Goal: Task Accomplishment & Management: Manage account settings

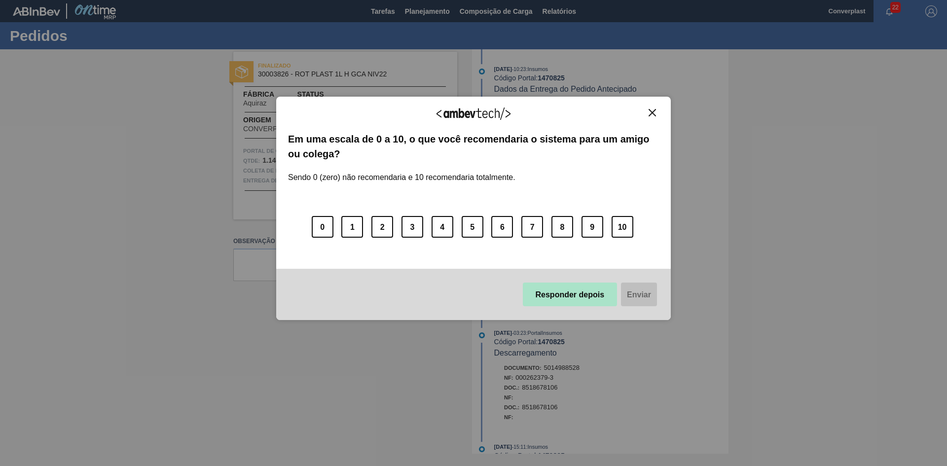
click at [568, 300] on button "Responder depois" at bounding box center [570, 295] width 95 height 24
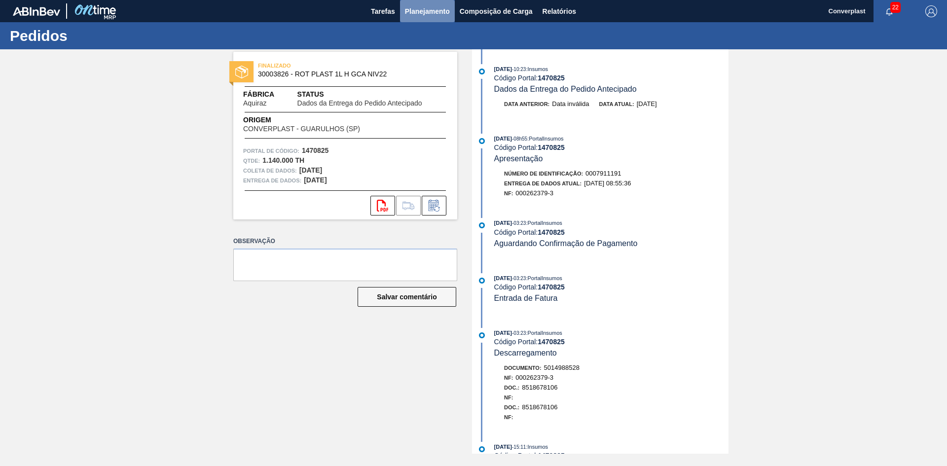
click at [410, 6] on font "Planejamento" at bounding box center [427, 11] width 45 height 12
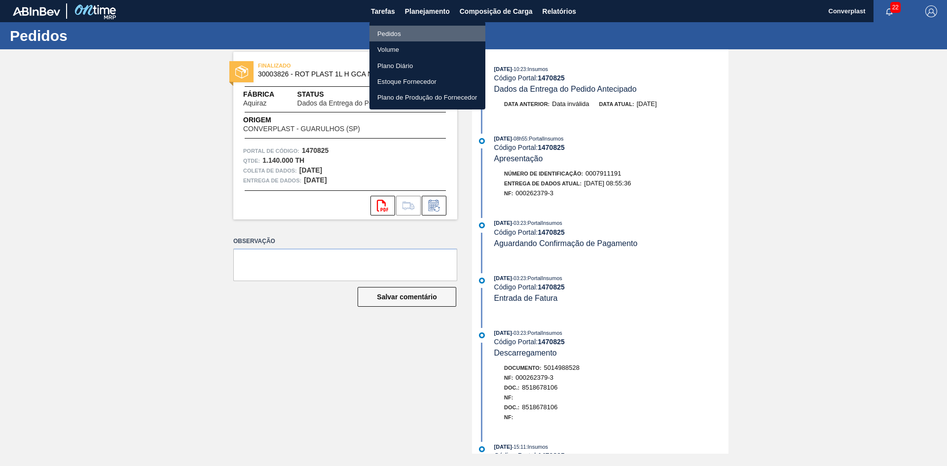
click at [397, 32] on font "Pedidos" at bounding box center [389, 33] width 24 height 7
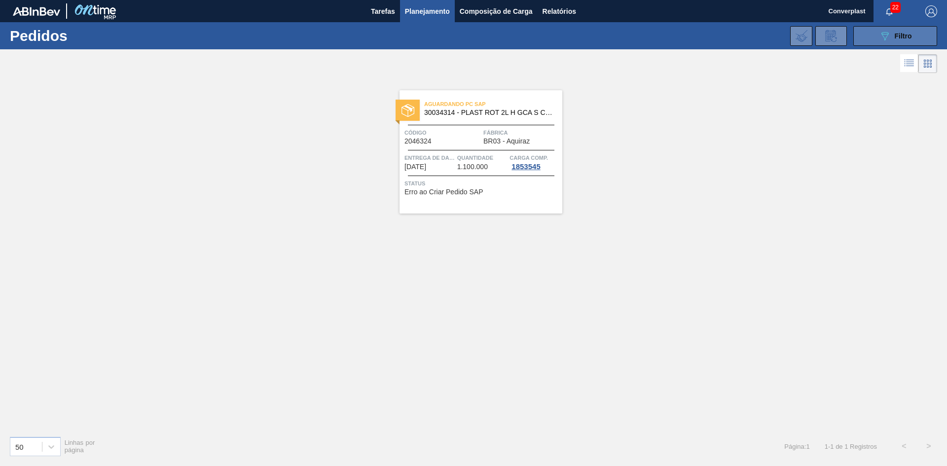
click at [870, 39] on button "089F7B8B-B2A5-4AFE-B5C0-19BA573D28AC Filtro" at bounding box center [895, 36] width 84 height 20
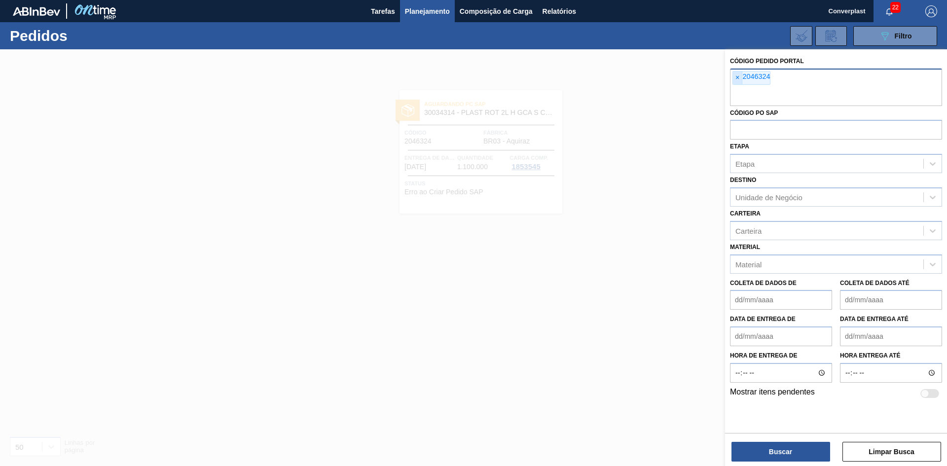
click at [734, 81] on span "×" at bounding box center [737, 78] width 9 height 13
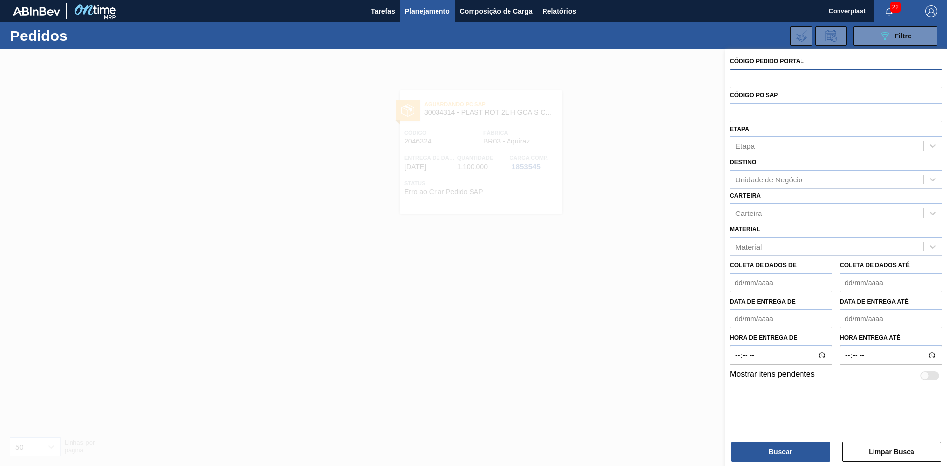
paste input "2027658"
type input "2027658"
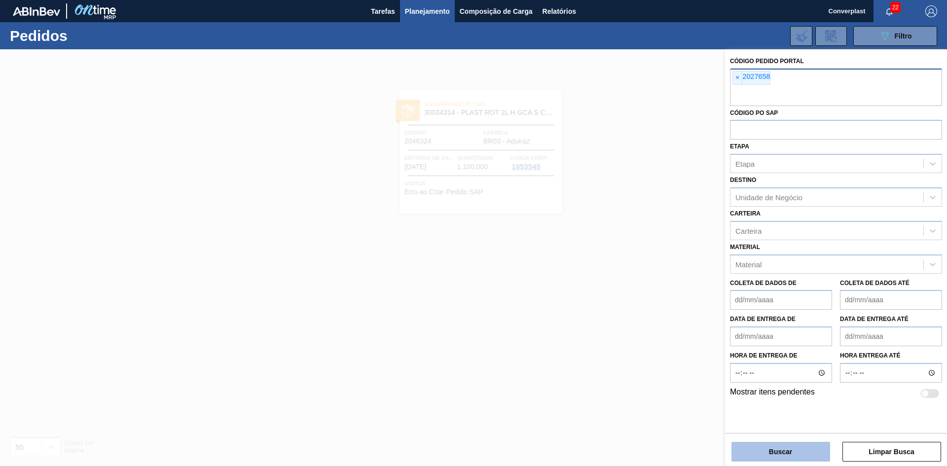
click at [746, 446] on button "Buscar" at bounding box center [780, 452] width 99 height 20
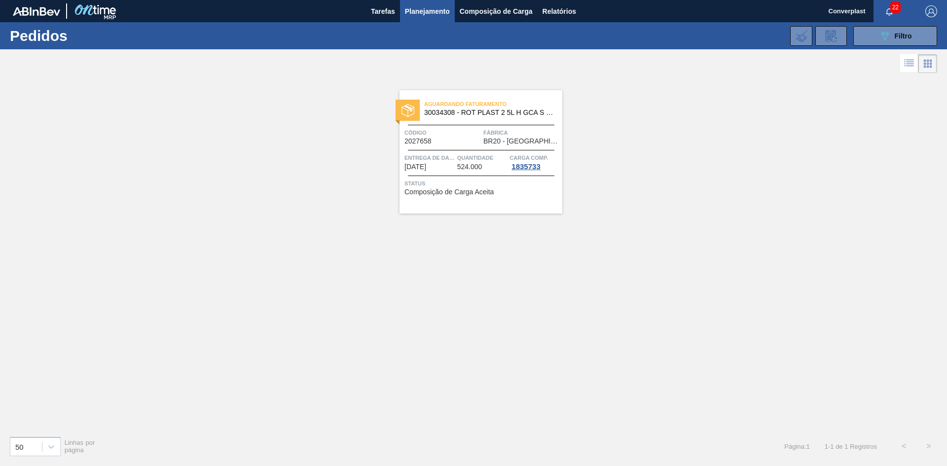
click at [448, 194] on font "Composição de Carga Aceita" at bounding box center [448, 192] width 89 height 8
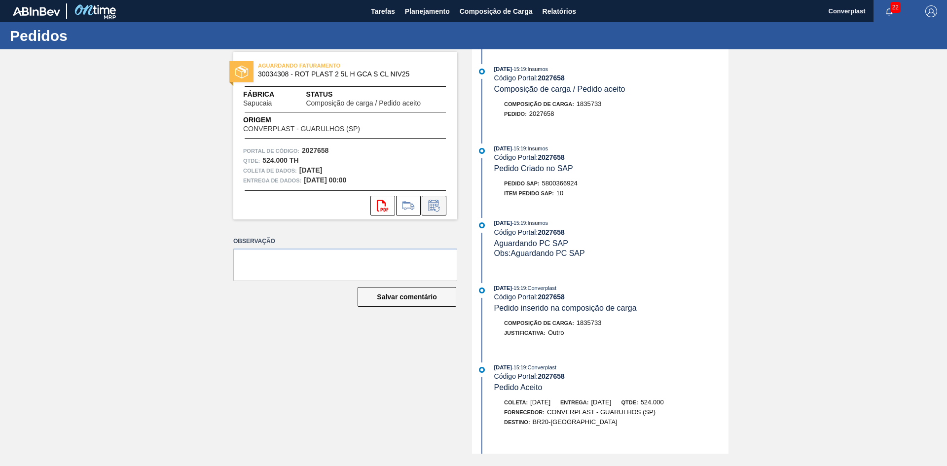
click at [429, 198] on button at bounding box center [434, 206] width 25 height 20
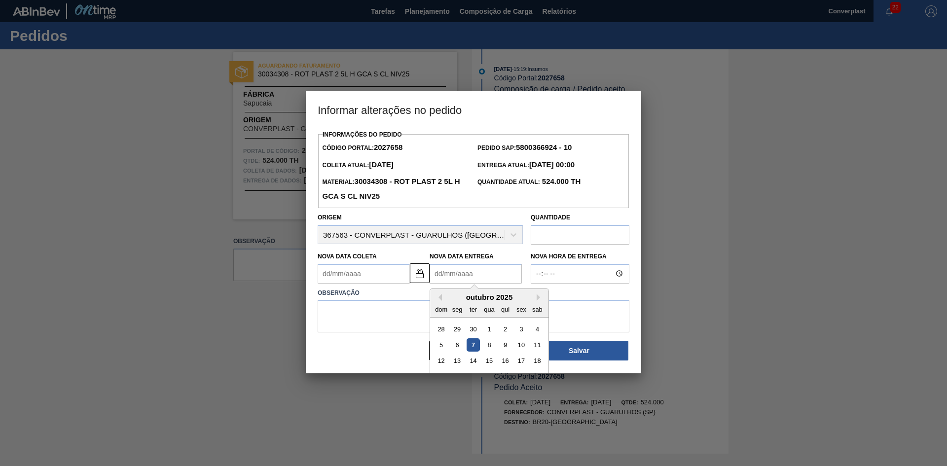
click at [443, 280] on Entrega2027658 "Nova Data Entrega" at bounding box center [476, 274] width 92 height 20
type Coleta2027658 "[DATE]"
type Entrega2027658 "2"
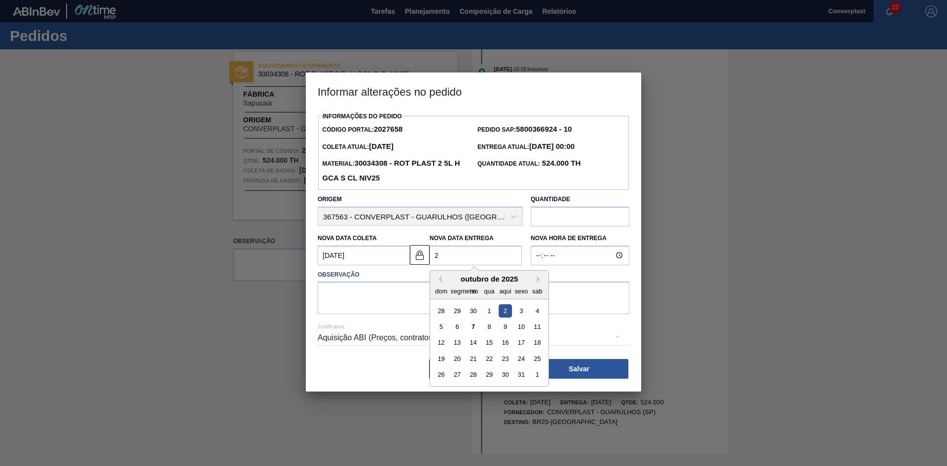
type Coleta2027658 "[DATE]"
type Entrega2027658 "22/"
type Coleta2027658 "[DATE]"
type Entrega2027658 "22/1"
type Coleta2027658 "[DATE]"
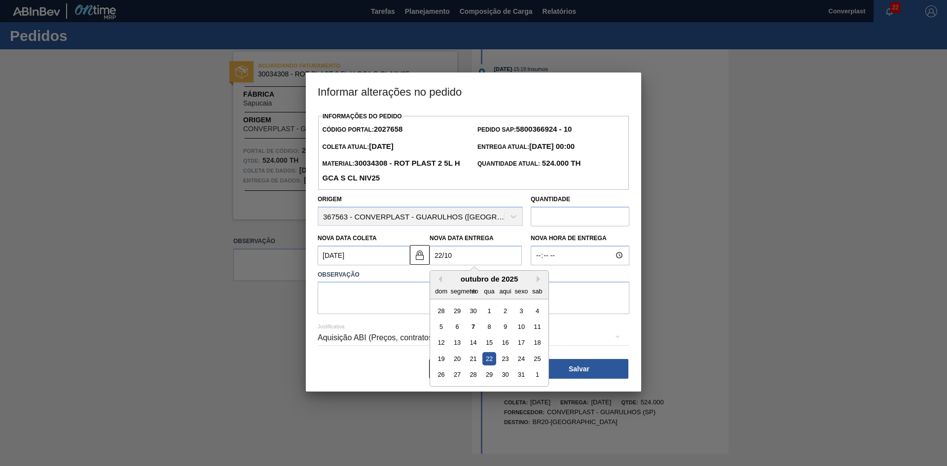
click at [490, 361] on div "22" at bounding box center [488, 358] width 13 height 13
type Entrega2027658 "[DATE]"
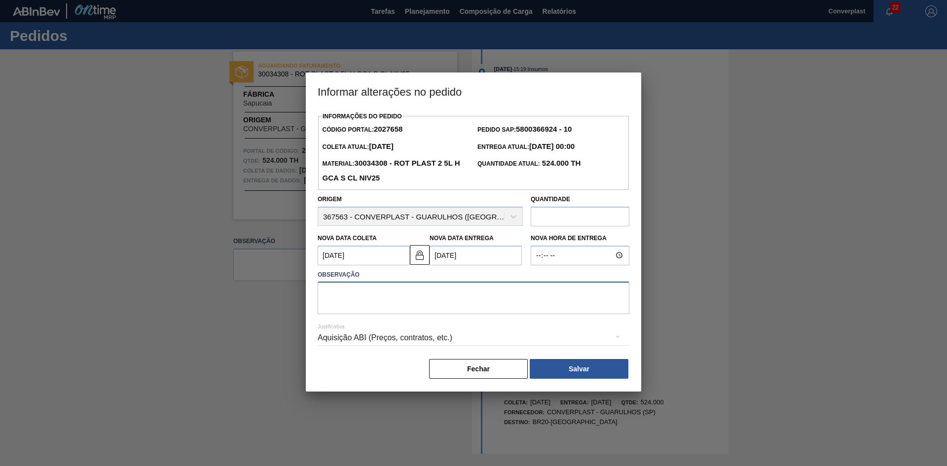
click at [418, 309] on textarea at bounding box center [474, 298] width 312 height 33
type textarea "AJUSTE DATA"
click at [555, 368] on button "Salvar" at bounding box center [579, 369] width 99 height 20
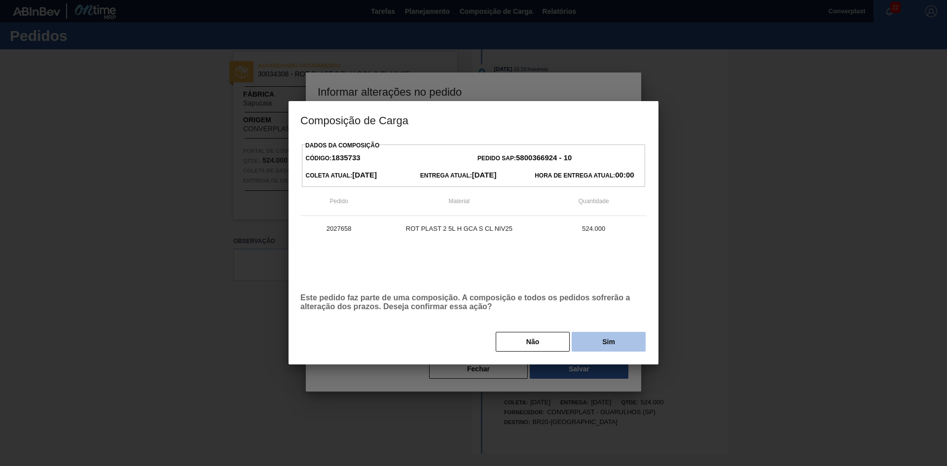
click at [609, 338] on button "Sim" at bounding box center [609, 342] width 74 height 20
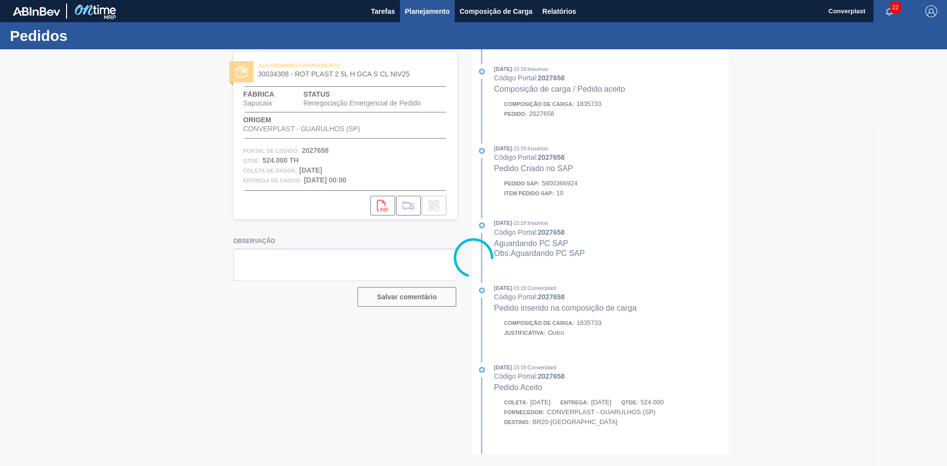
click at [411, 8] on font "Planejamento" at bounding box center [427, 11] width 45 height 8
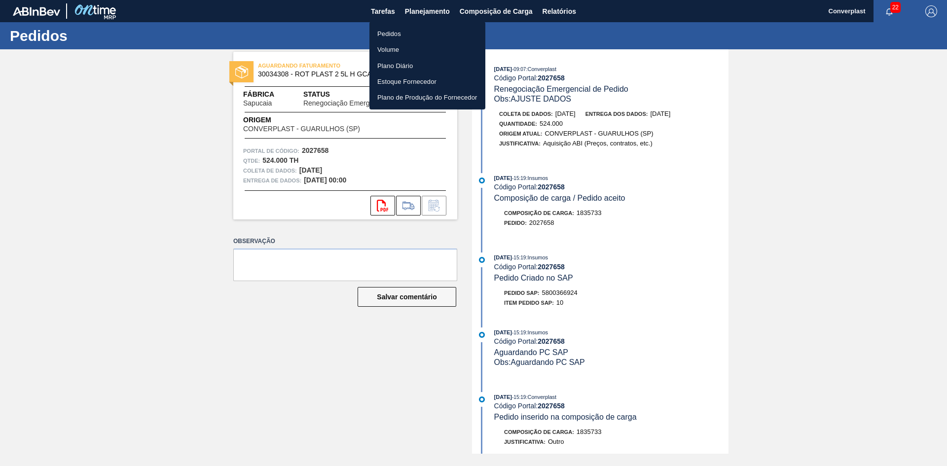
click at [387, 33] on font "Pedidos" at bounding box center [389, 33] width 24 height 7
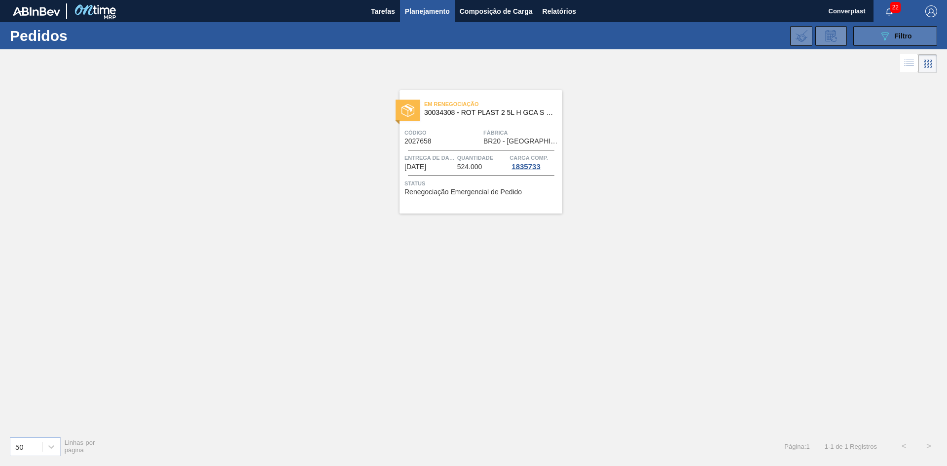
click at [913, 36] on button "089F7B8B-B2A5-4AFE-B5C0-19BA573D28AC Filtro" at bounding box center [895, 36] width 84 height 20
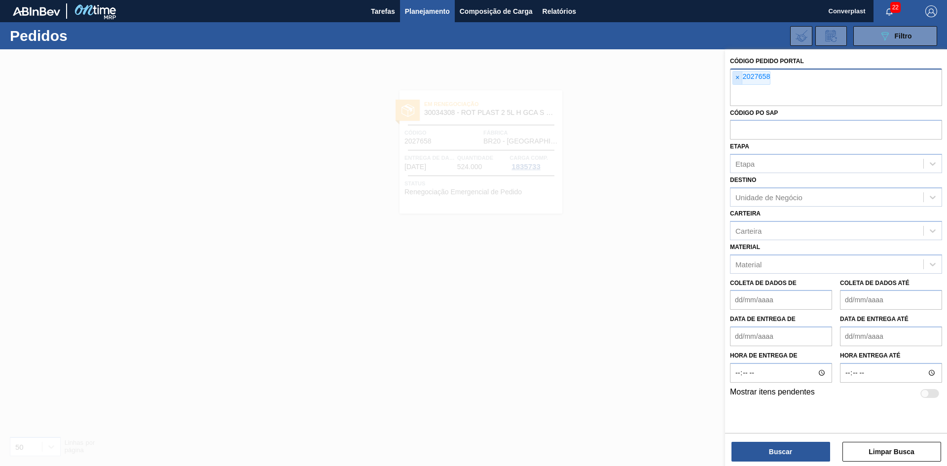
click at [734, 82] on span "×" at bounding box center [737, 78] width 9 height 13
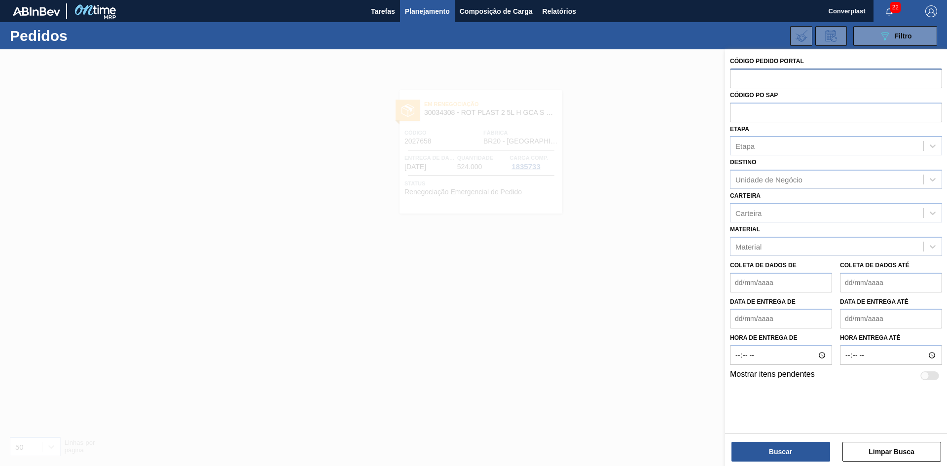
paste input "2032791"
type input "2032791"
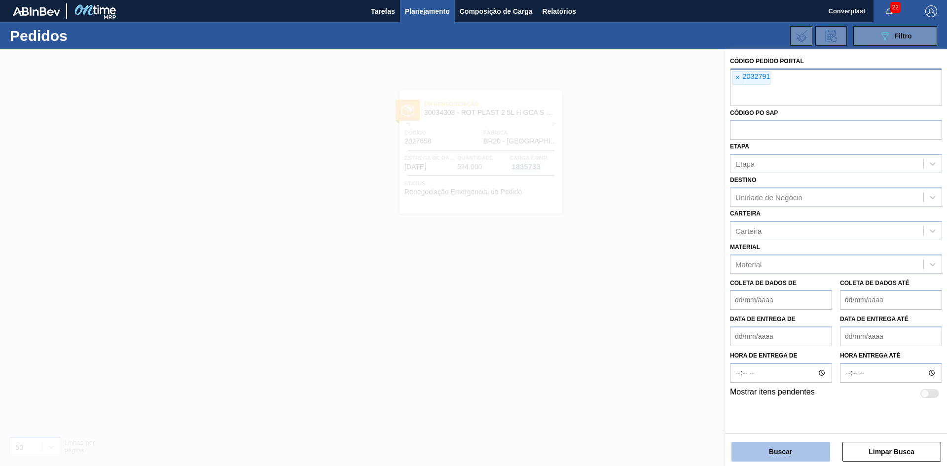
click at [770, 455] on font "Buscar" at bounding box center [780, 452] width 23 height 8
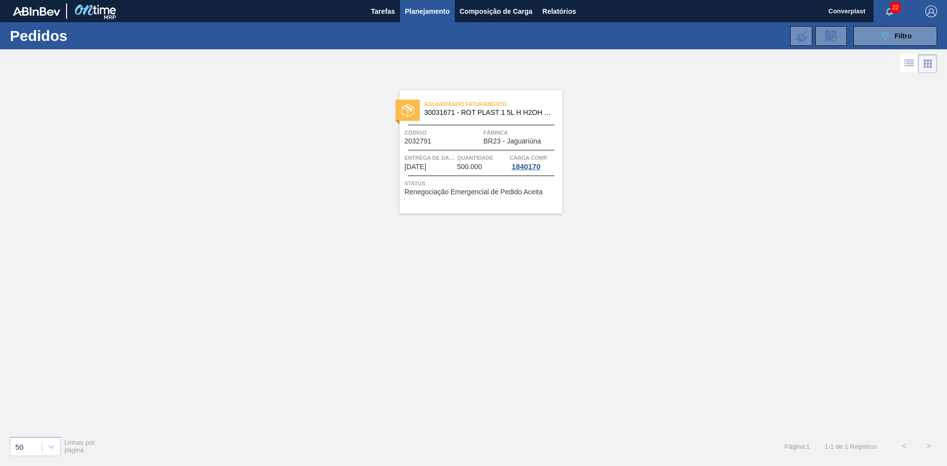
click at [455, 161] on div "Entrega de dados [DATE] Quantidade 500.000 Carga Comp. 1840170" at bounding box center [480, 162] width 163 height 18
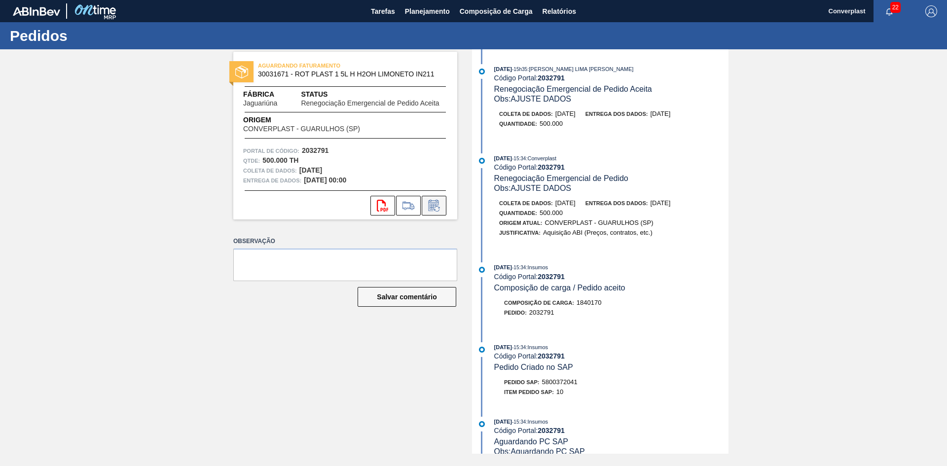
click at [435, 206] on icon at bounding box center [433, 207] width 7 height 6
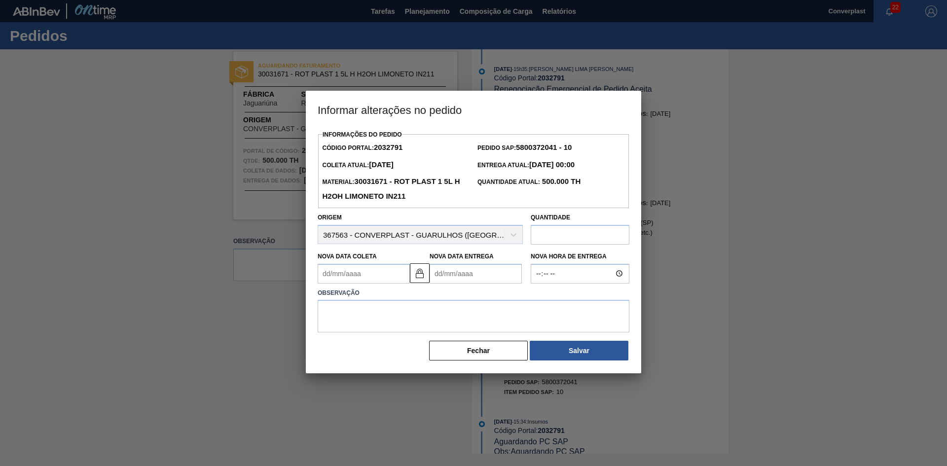
click at [444, 281] on Entrega2032791 "Nova Data Entrega" at bounding box center [476, 274] width 92 height 20
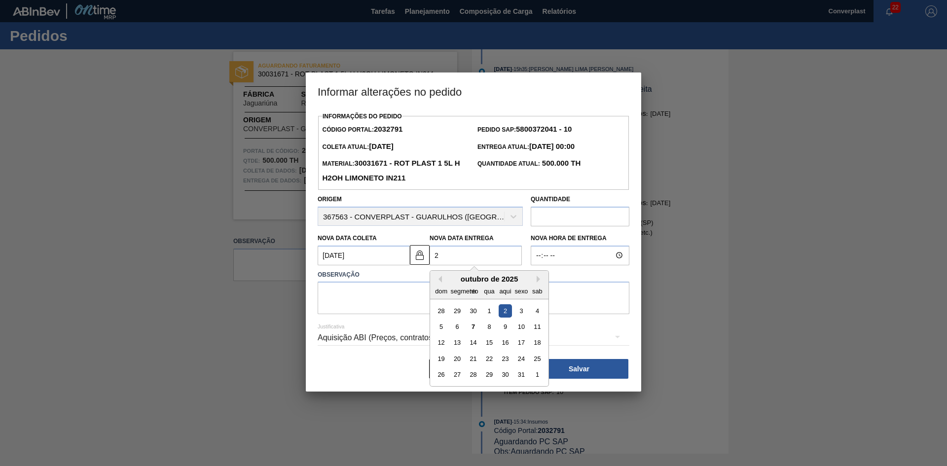
type Coleta2032791 "[DATE]"
type Entrega2032791 "2"
type Coleta2032791 "[DATE]"
type Entrega2032791 "1"
type Coleta2032791 "[DATE]"
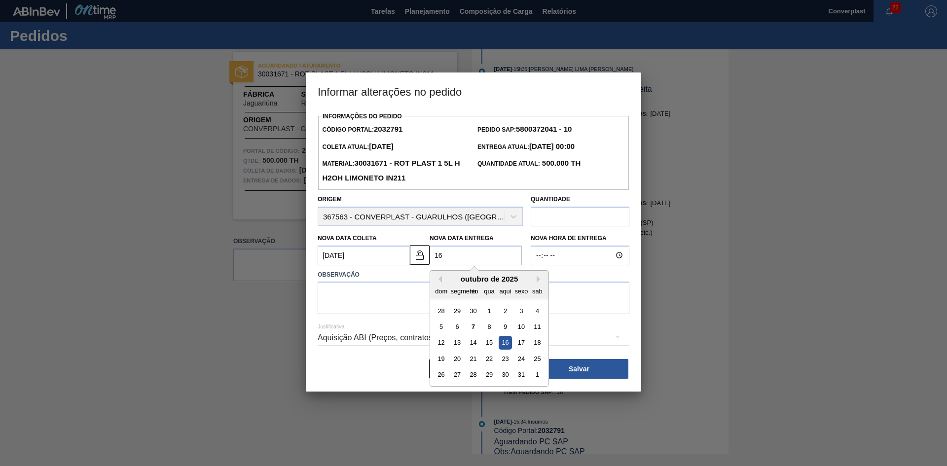
type Entrega2032791 "16/"
type Coleta2032791 "[DATE]"
type Entrega2032791 "16/1"
type Coleta2032791 "[DATE]"
click at [501, 344] on div "16" at bounding box center [505, 342] width 13 height 13
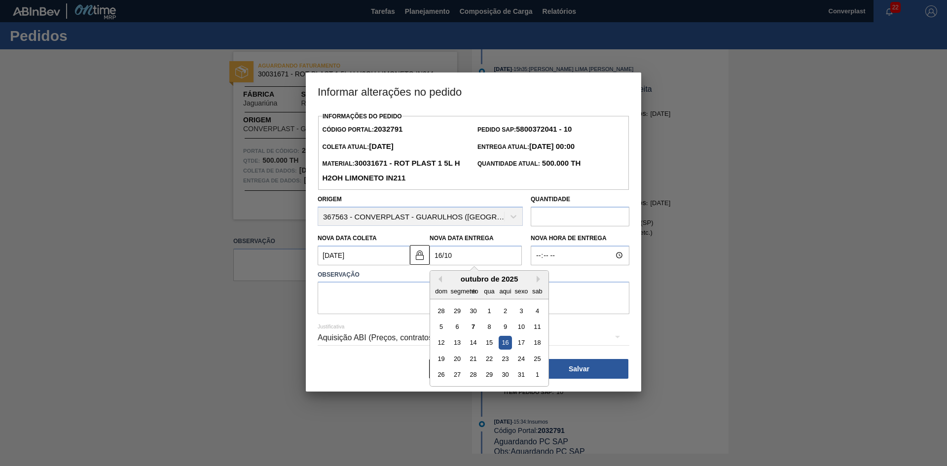
type Entrega2032791 "[DATE]"
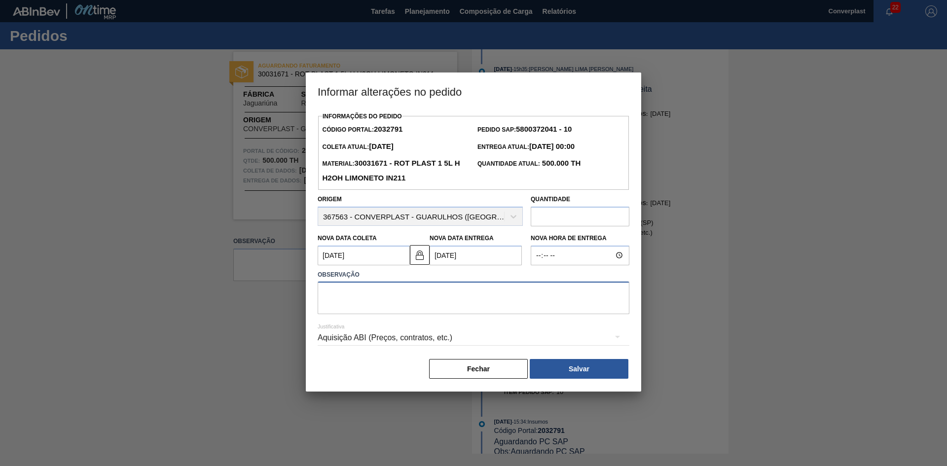
click at [344, 302] on textarea at bounding box center [474, 298] width 312 height 33
type textarea "AJUSTE DATA"
click at [584, 379] on button "Salvar" at bounding box center [579, 369] width 99 height 20
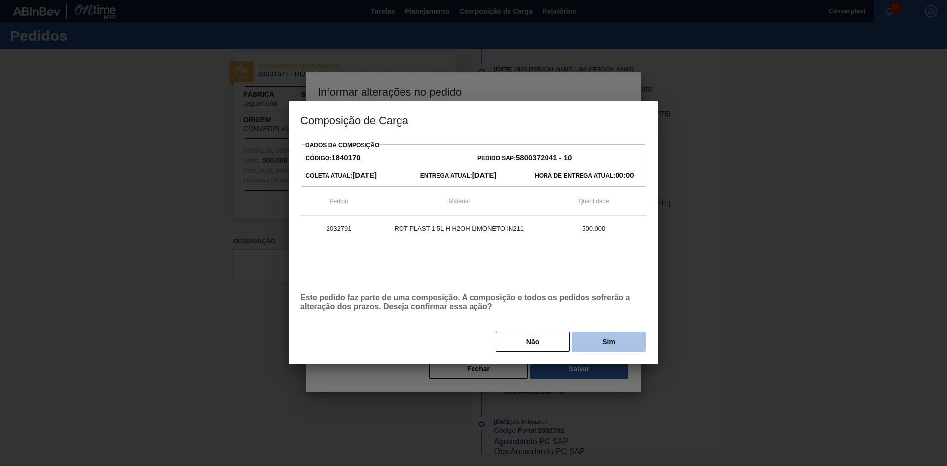
click at [603, 339] on font "Sim" at bounding box center [608, 342] width 13 height 8
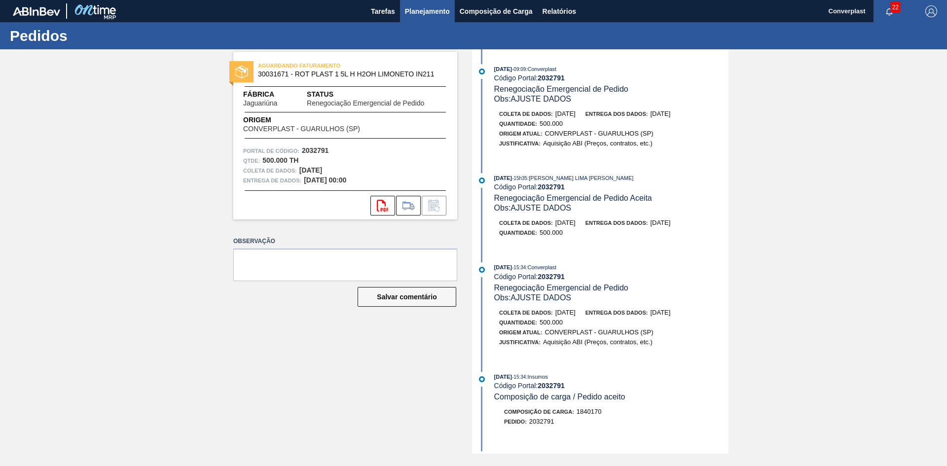
click at [431, 8] on font "Planejamento" at bounding box center [427, 11] width 45 height 8
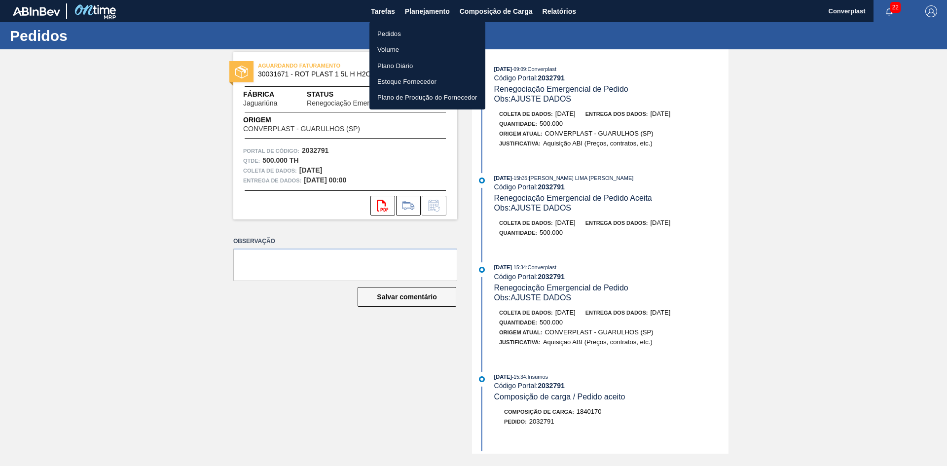
click at [387, 31] on font "Pedidos" at bounding box center [389, 33] width 24 height 7
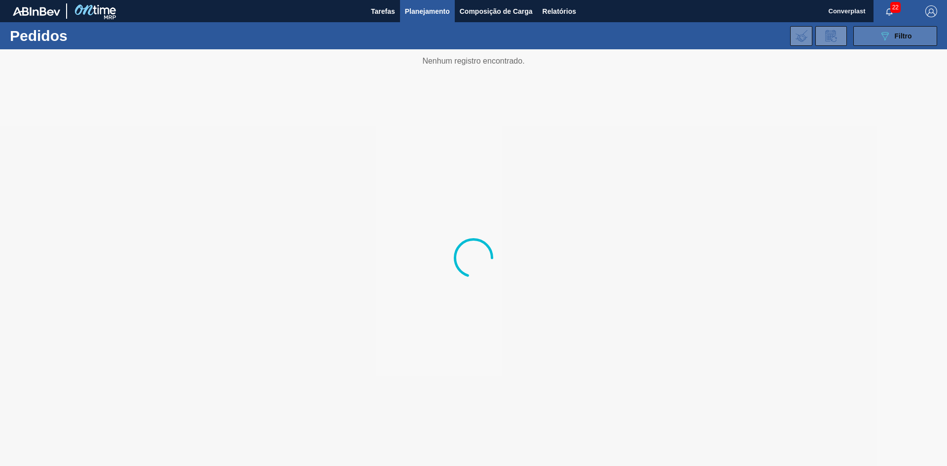
click at [890, 41] on icon "089F7B8B-B2A5-4AFE-B5C0-19BA573D28AC" at bounding box center [885, 36] width 12 height 12
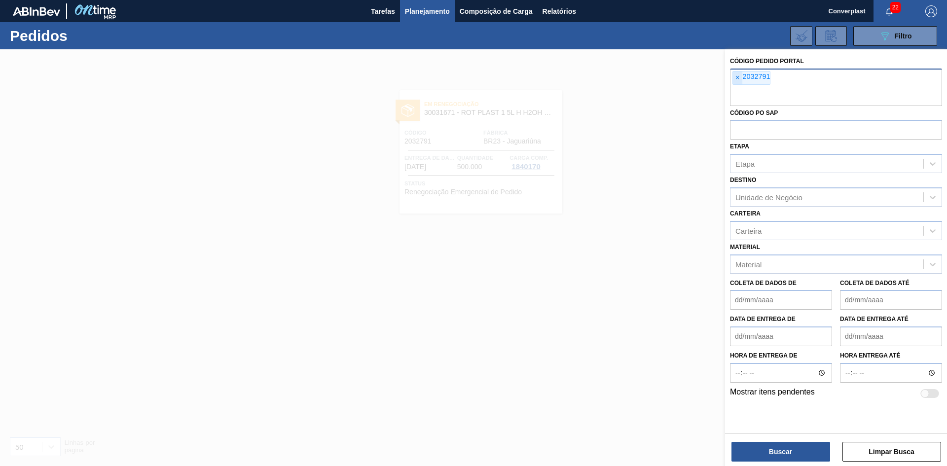
click at [736, 76] on font "×" at bounding box center [737, 77] width 4 height 8
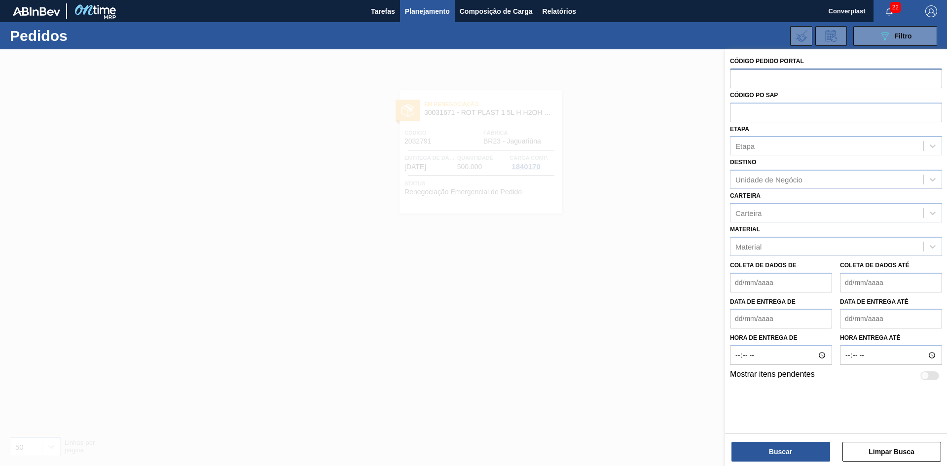
paste input "2023043"
type input "2023043"
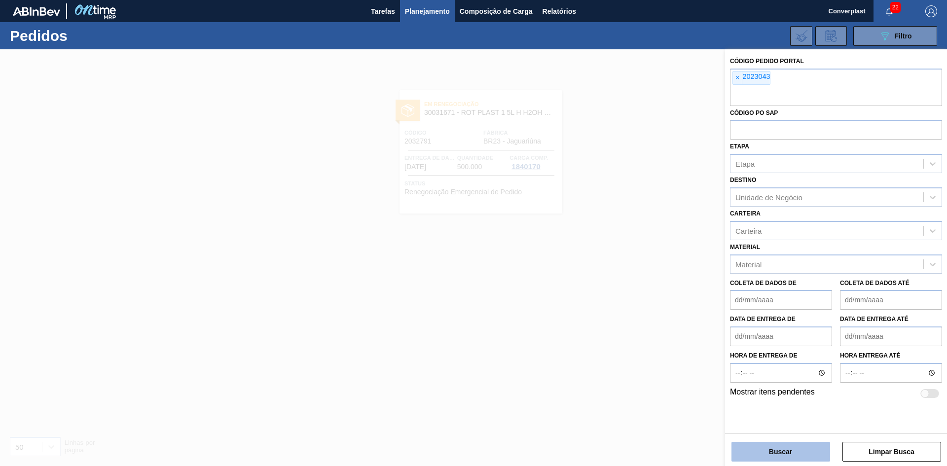
click at [762, 444] on button "Buscar" at bounding box center [780, 452] width 99 height 20
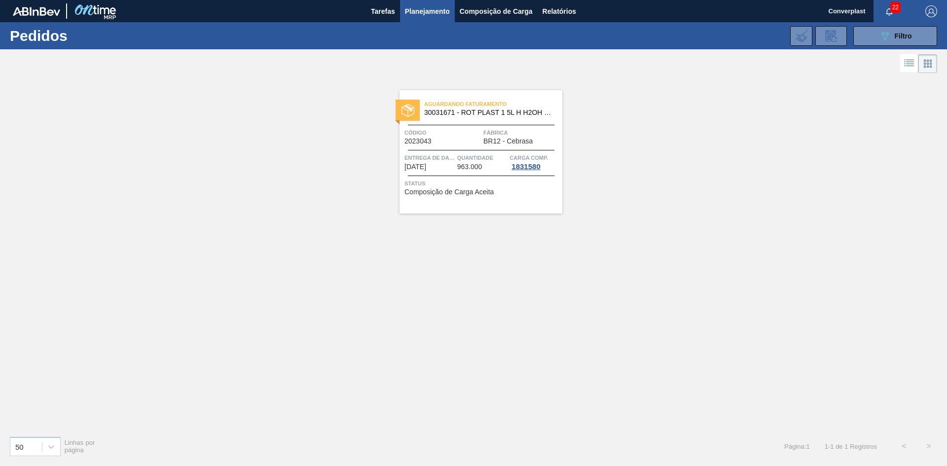
click at [428, 134] on span "Código" at bounding box center [442, 133] width 76 height 10
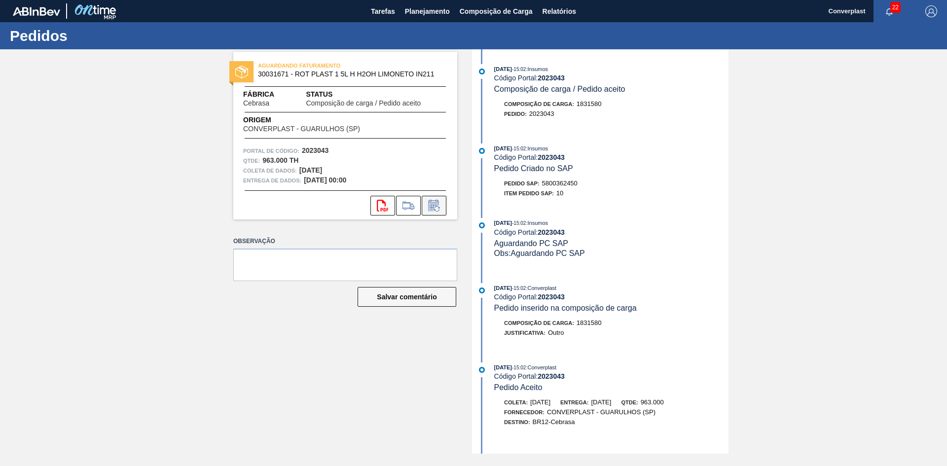
click at [438, 210] on icon at bounding box center [434, 206] width 16 height 12
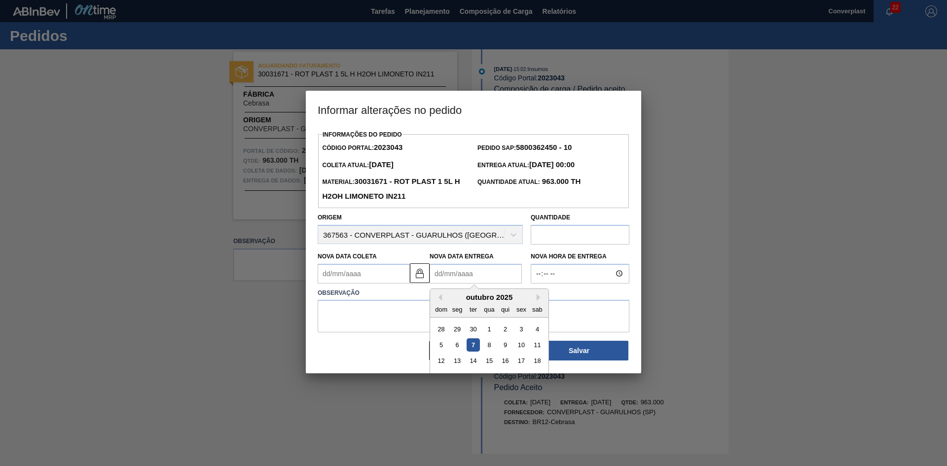
click at [447, 276] on Entrega2023043 "Nova Data Entrega" at bounding box center [476, 274] width 92 height 20
type Coleta2023043 "[DATE]"
type Entrega2023043 "2"
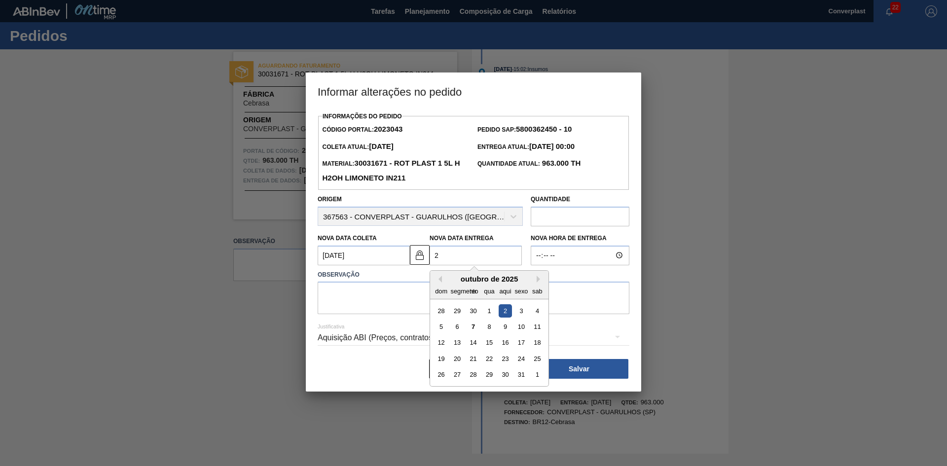
type Coleta2023043 "[DATE]"
type Entrega2023043 "22/"
type Coleta2023043 "[DATE]"
type Entrega2023043 "22/1"
type Coleta2023043 "[DATE]"
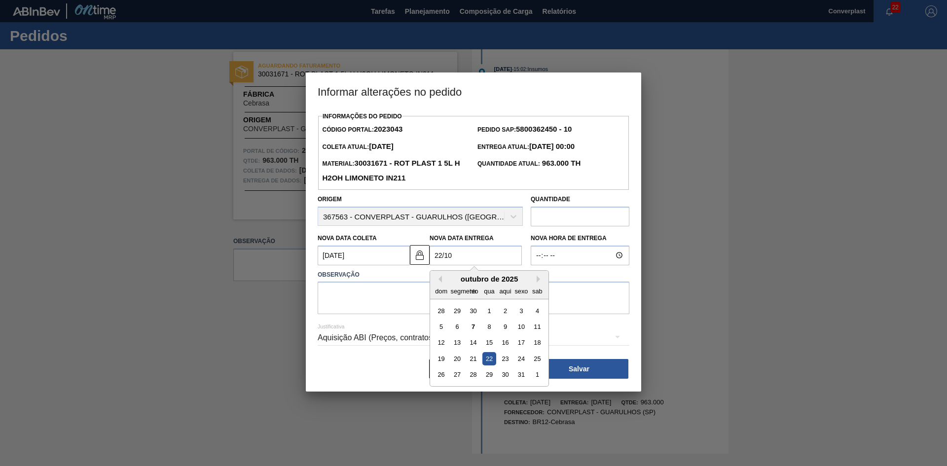
click at [492, 360] on div "22" at bounding box center [488, 358] width 13 height 13
type Entrega2023043 "[DATE]"
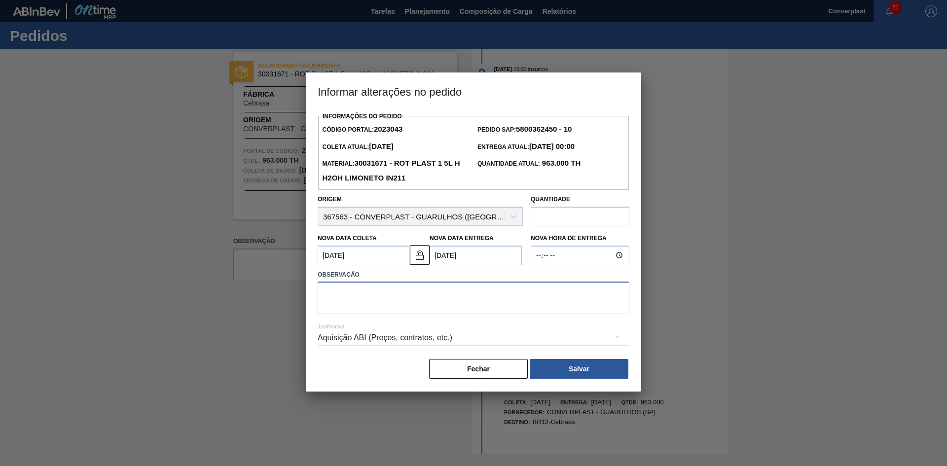
click at [415, 314] on textarea at bounding box center [474, 298] width 312 height 33
type textarea "AJUSTE DATA"
click at [561, 366] on button "Salvar" at bounding box center [579, 369] width 99 height 20
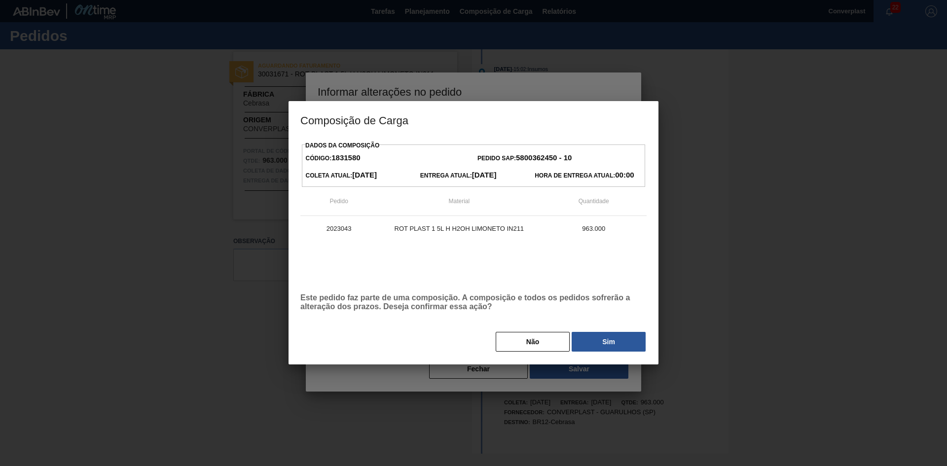
click at [596, 333] on button "Sim" at bounding box center [609, 342] width 74 height 20
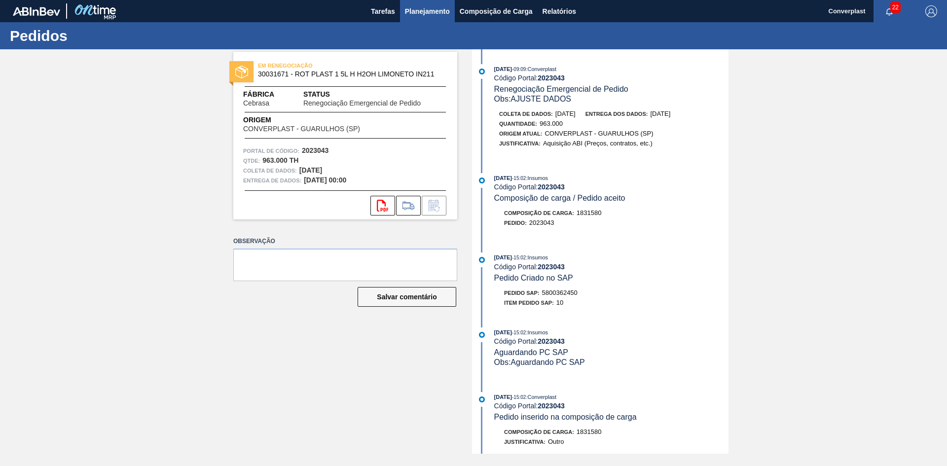
click at [415, 9] on font "Planejamento" at bounding box center [427, 11] width 45 height 8
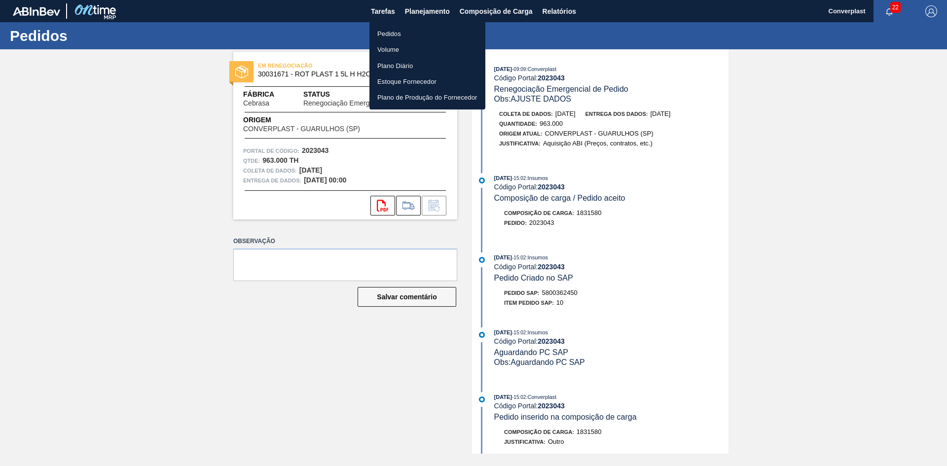
click at [404, 37] on li "Pedidos" at bounding box center [427, 34] width 116 height 16
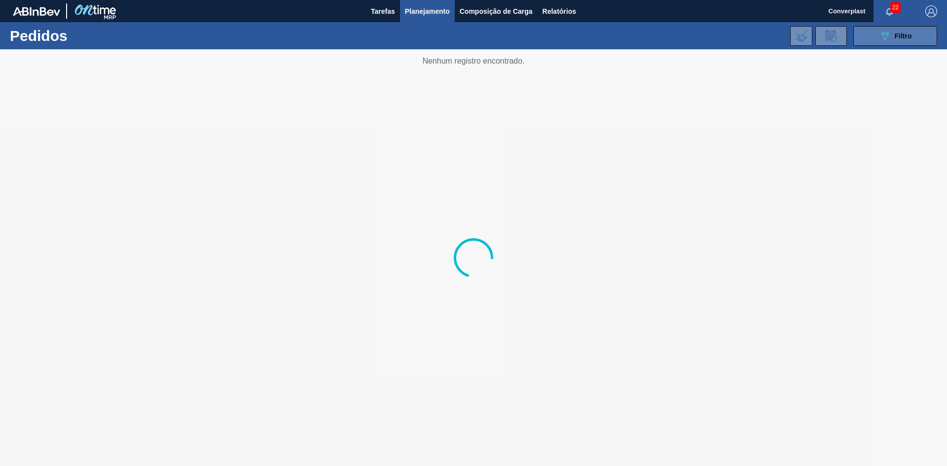
drag, startPoint x: 866, startPoint y: 30, endPoint x: 859, endPoint y: 38, distance: 10.5
click at [865, 34] on button "089F7B8B-B2A5-4AFE-B5C0-19BA573D28AC Filtro" at bounding box center [895, 36] width 84 height 20
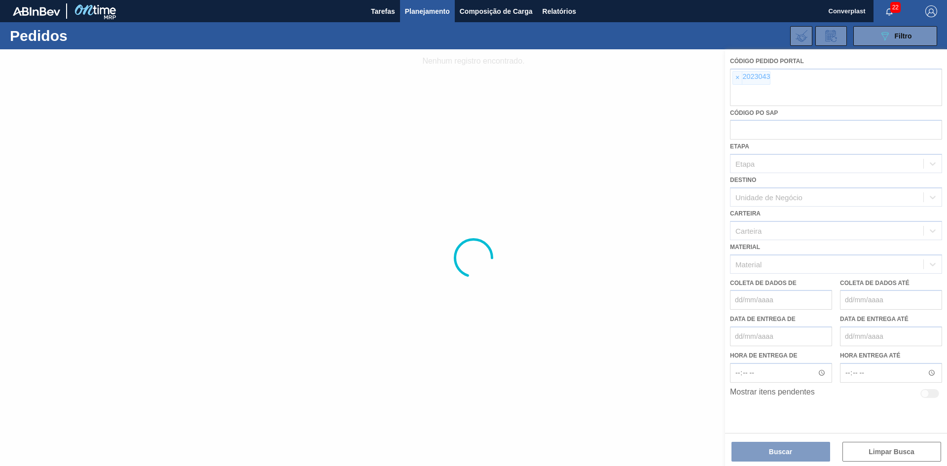
click at [740, 77] on div at bounding box center [473, 257] width 947 height 417
click at [737, 77] on div at bounding box center [473, 257] width 947 height 417
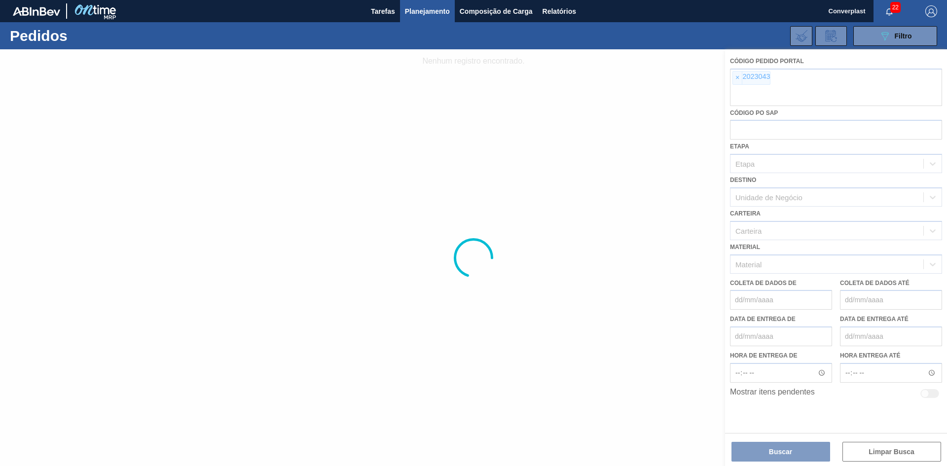
click at [737, 77] on div at bounding box center [473, 257] width 947 height 417
click at [737, 81] on div at bounding box center [473, 257] width 947 height 417
click at [740, 76] on div at bounding box center [473, 257] width 947 height 417
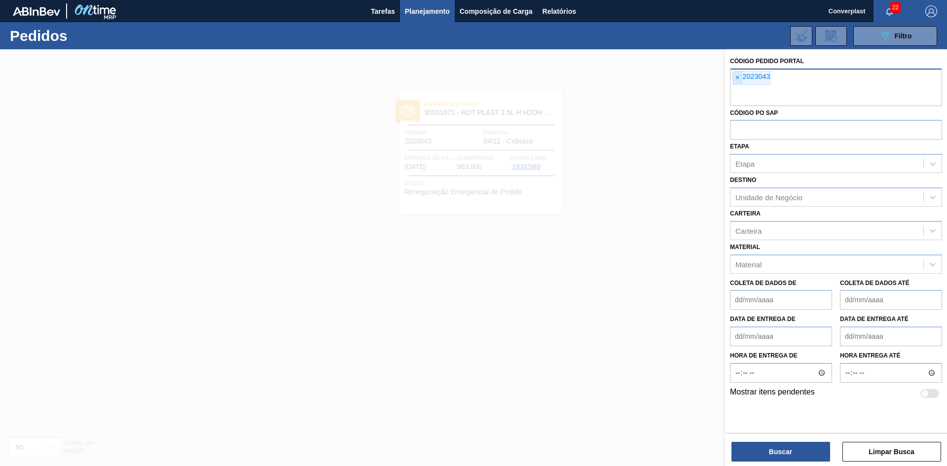
click at [740, 77] on span "×" at bounding box center [737, 78] width 9 height 13
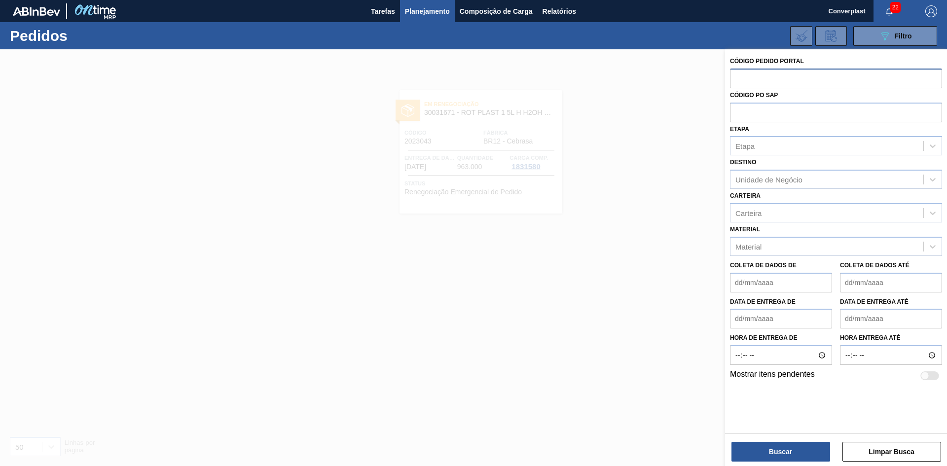
paste input "2023552"
type input "2023552"
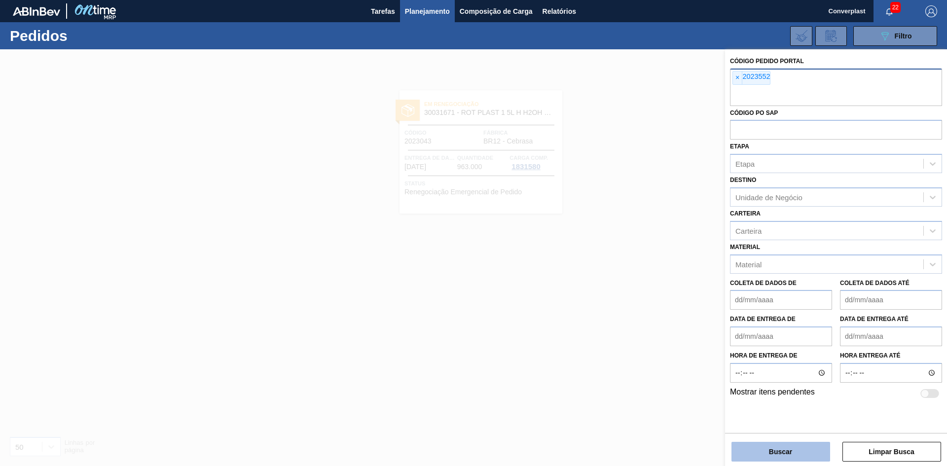
click at [790, 442] on button "Buscar" at bounding box center [780, 452] width 99 height 20
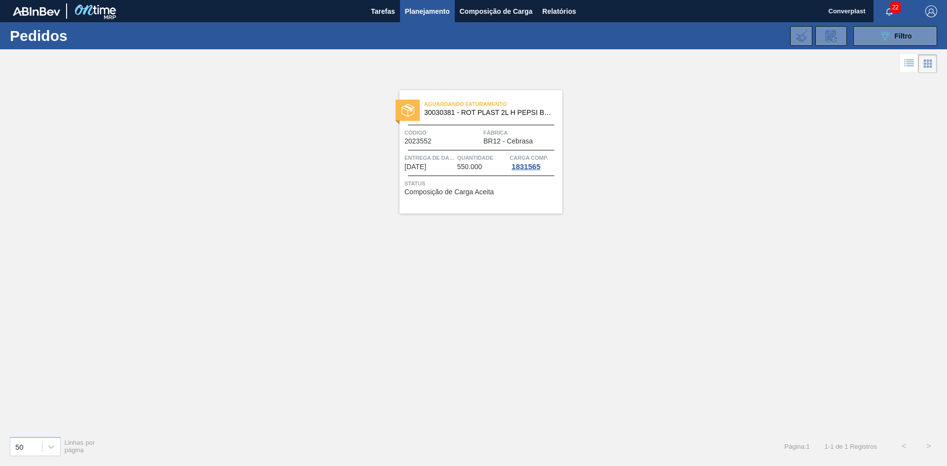
click at [460, 153] on span "Quantidade" at bounding box center [482, 158] width 50 height 10
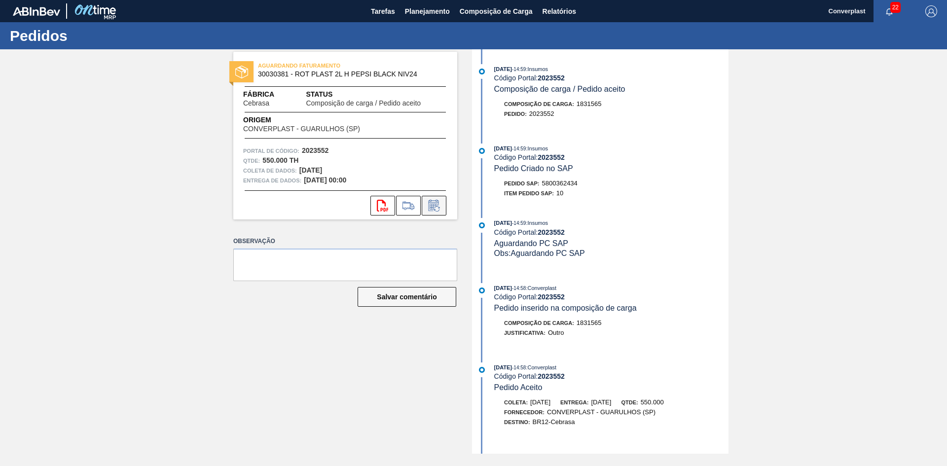
click at [433, 205] on icon at bounding box center [434, 206] width 16 height 12
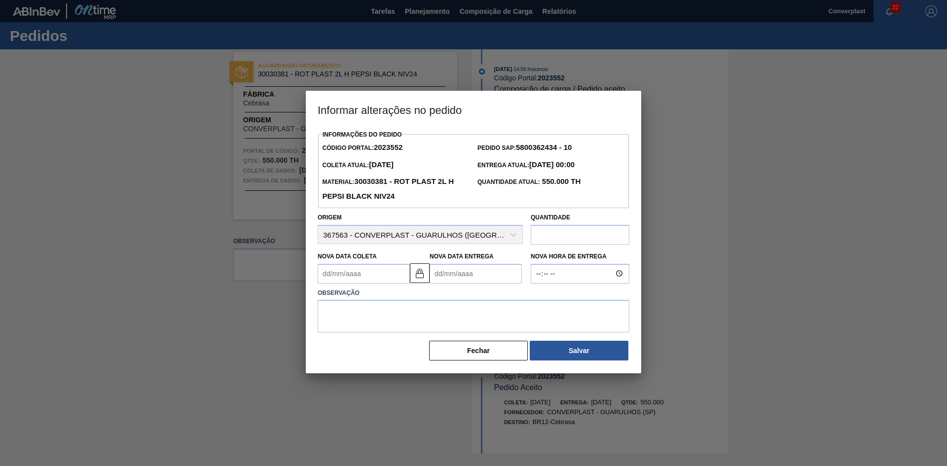
click at [453, 268] on Entrega2023552 "Nova Data Entrega" at bounding box center [476, 274] width 92 height 20
type Coleta2023552 "[DATE]"
type Entrega2023552 "2"
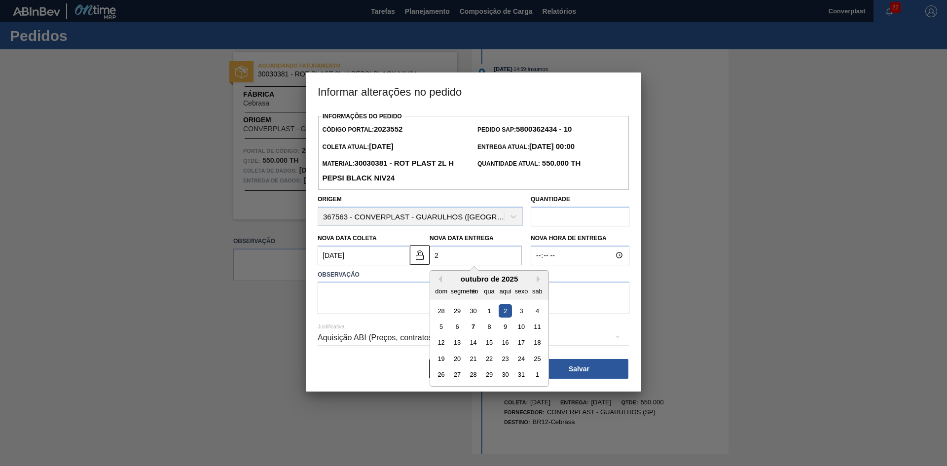
type Coleta2023552 "[DATE]"
type Entrega2023552 "22/"
type Coleta2023552 "[DATE]"
type Entrega2023552 "22/1"
type Coleta2023552 "[DATE]"
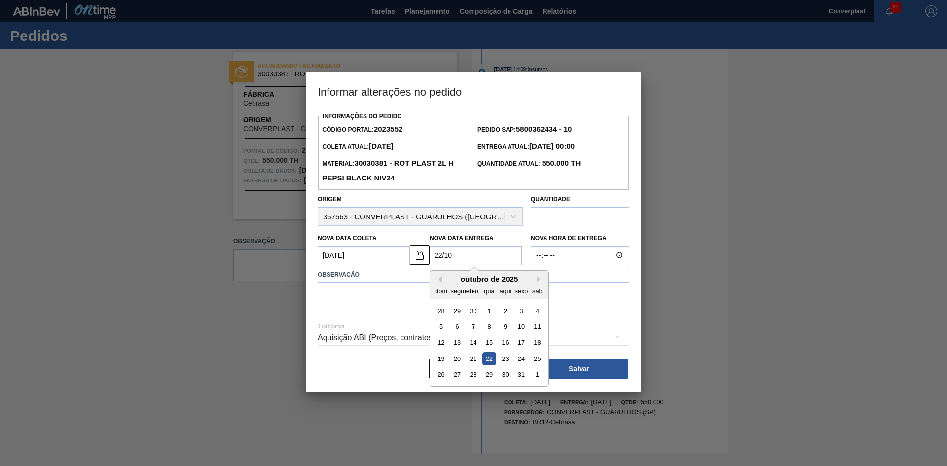
click at [489, 361] on div "22" at bounding box center [488, 358] width 13 height 13
type Entrega2023552 "[DATE]"
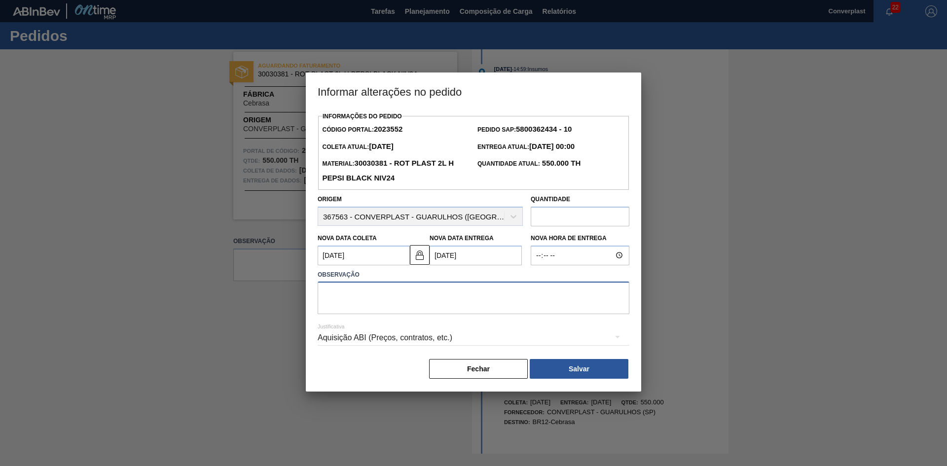
click at [390, 303] on textarea at bounding box center [474, 298] width 312 height 33
type textarea "AJUSTE DATA"
click at [564, 371] on button "Salvar" at bounding box center [579, 369] width 99 height 20
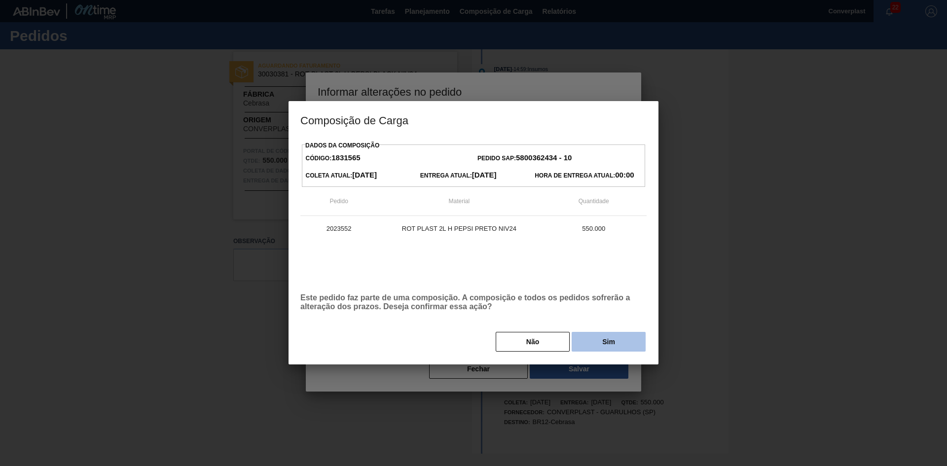
click at [600, 345] on button "Sim" at bounding box center [609, 342] width 74 height 20
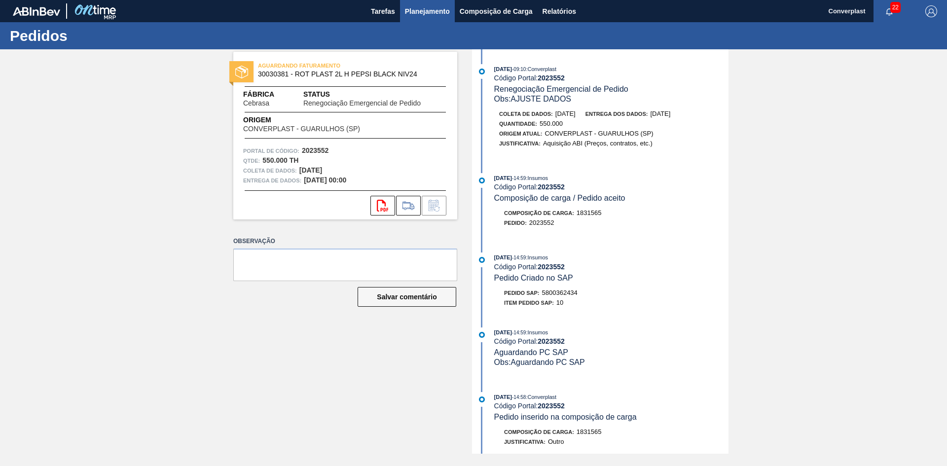
click at [416, 9] on font "Planejamento" at bounding box center [427, 11] width 45 height 8
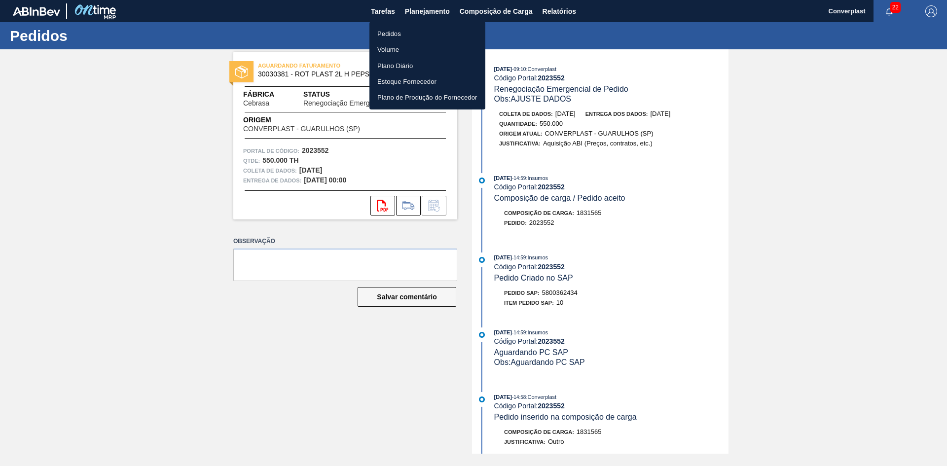
click at [402, 32] on li "Pedidos" at bounding box center [427, 34] width 116 height 16
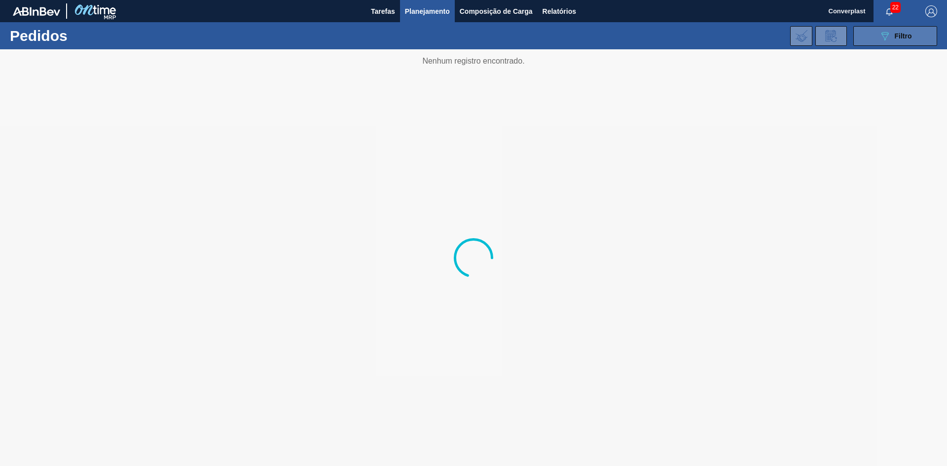
click at [873, 37] on button "089F7B8B-B2A5-4AFE-B5C0-19BA573D28AC Filtro" at bounding box center [895, 36] width 84 height 20
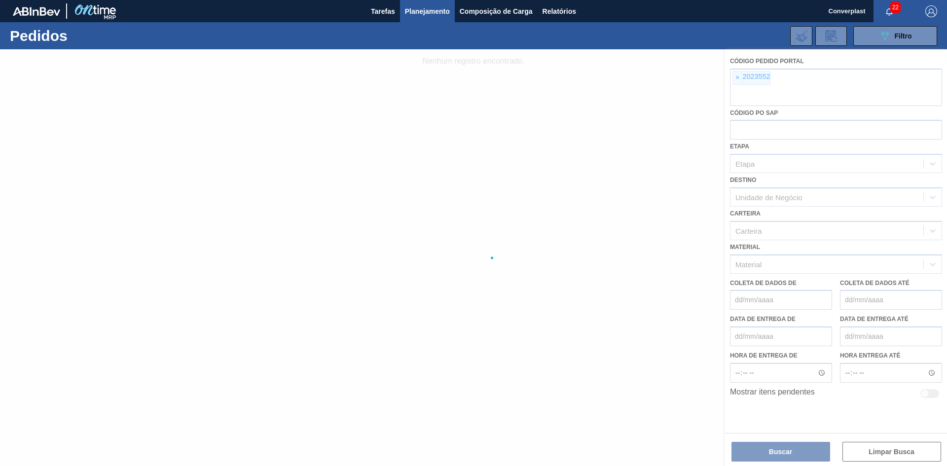
click at [737, 79] on div at bounding box center [473, 257] width 947 height 417
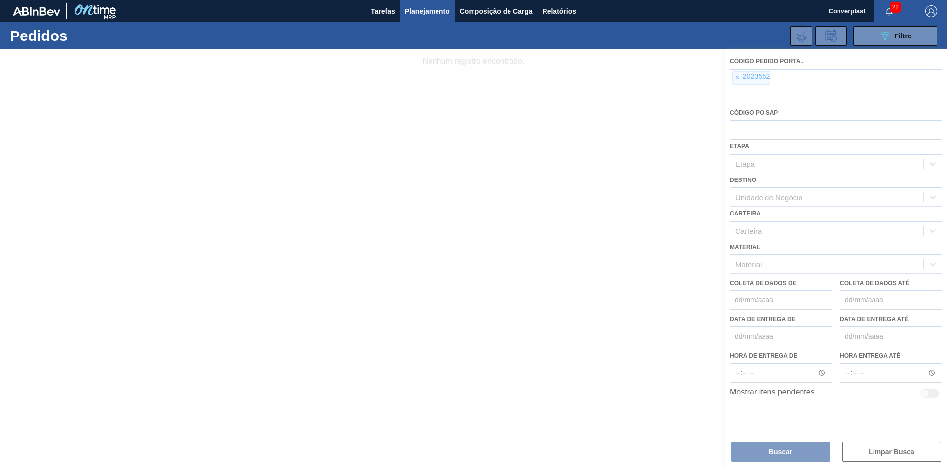
click at [737, 79] on div at bounding box center [473, 257] width 947 height 417
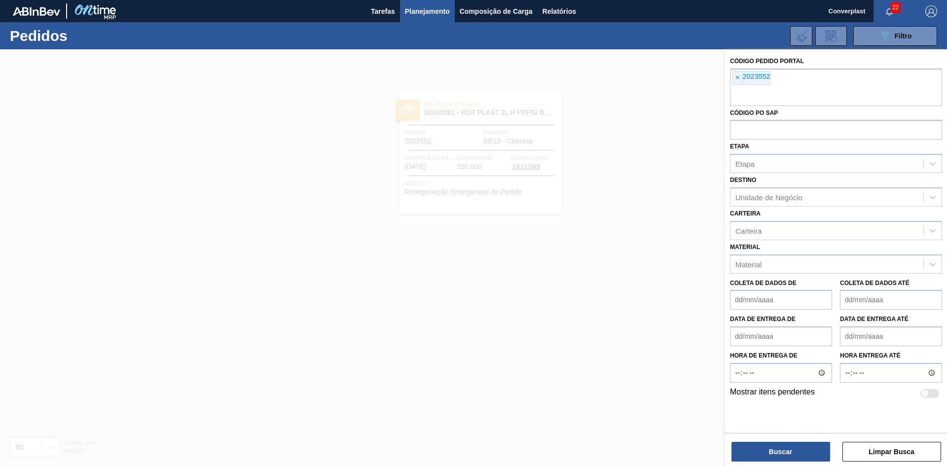
click at [737, 79] on font "×" at bounding box center [737, 77] width 4 height 8
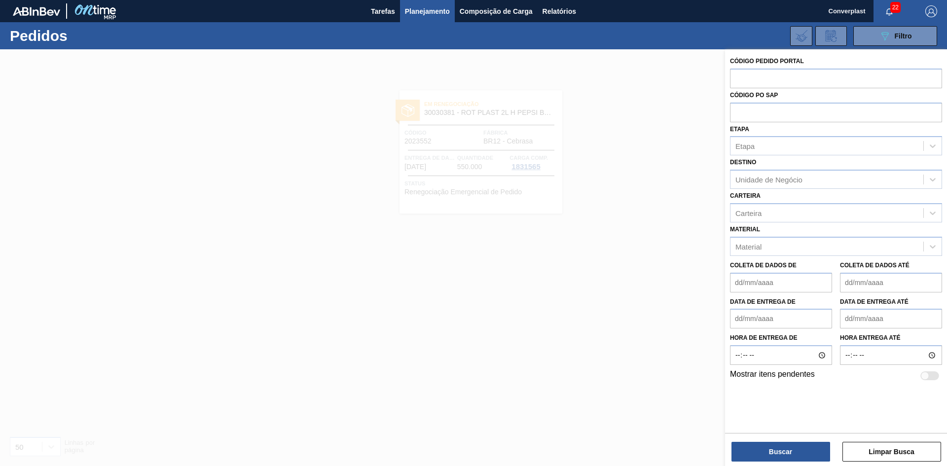
paste input "2027657"
type input "2027657"
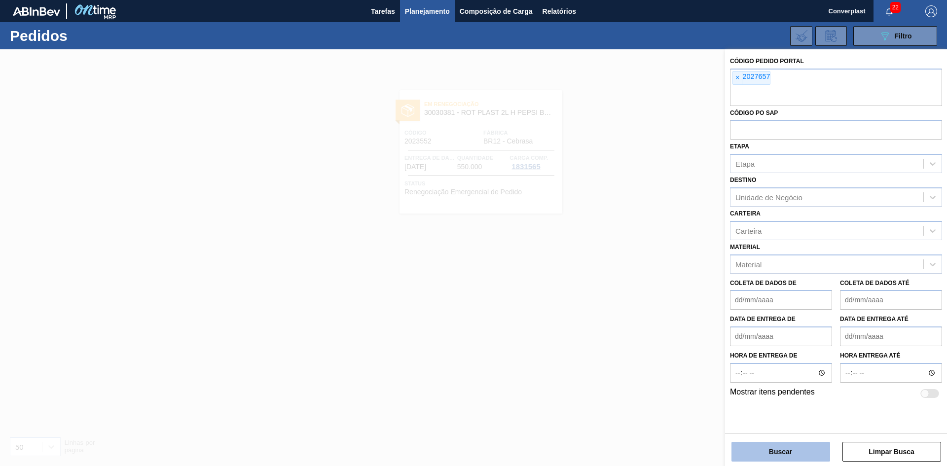
click at [740, 447] on button "Buscar" at bounding box center [780, 452] width 99 height 20
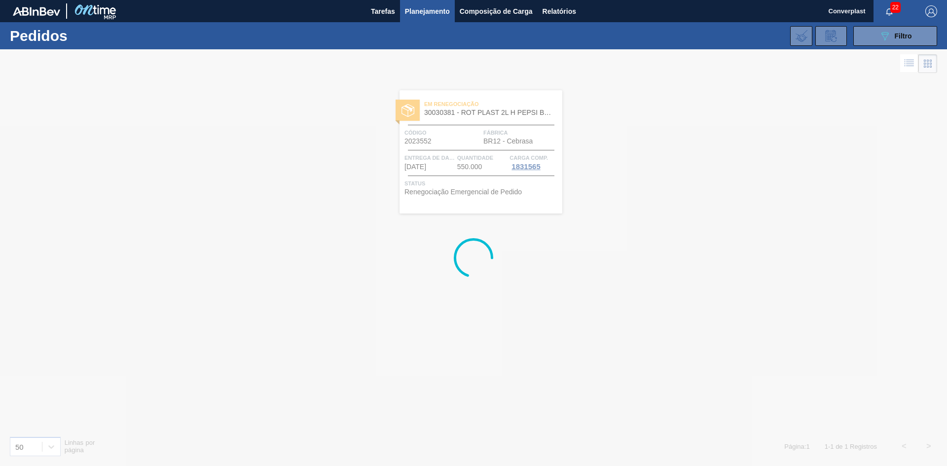
click at [378, 170] on div at bounding box center [473, 257] width 947 height 417
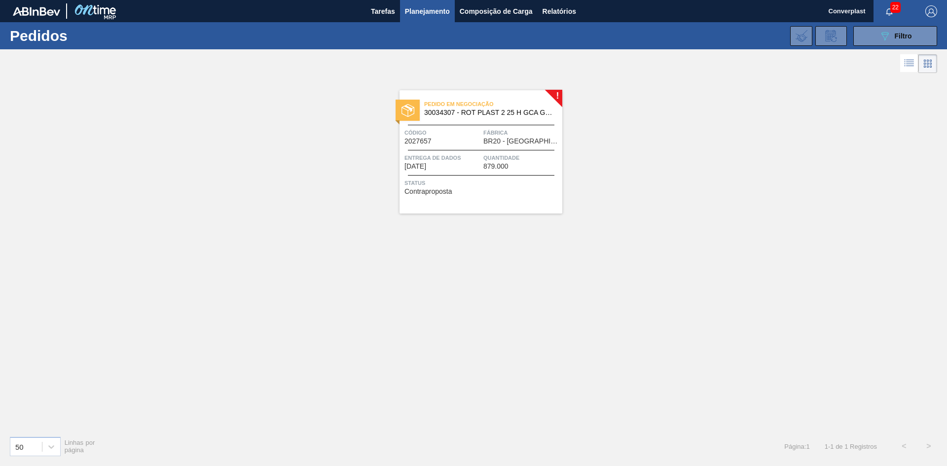
click at [501, 182] on span "Status" at bounding box center [481, 183] width 155 height 10
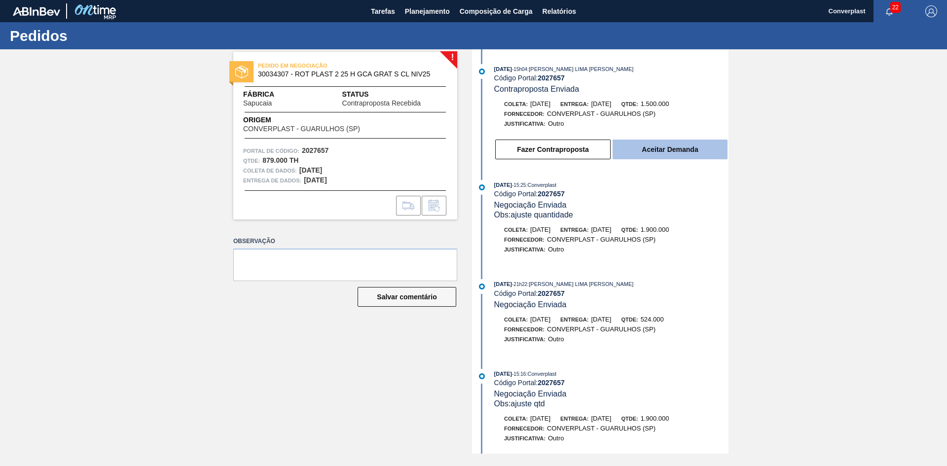
click at [651, 142] on button "Aceitar Demanda" at bounding box center [670, 150] width 115 height 20
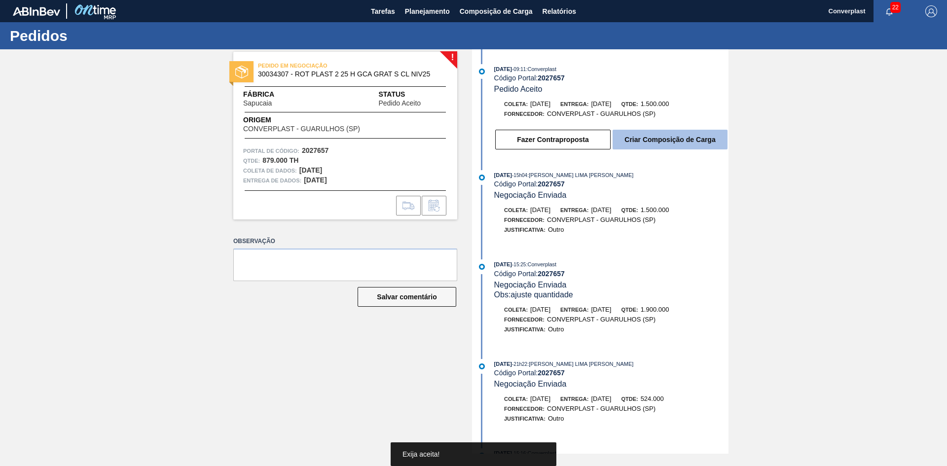
click at [649, 149] on button "Criar Composição de Carga" at bounding box center [670, 140] width 115 height 20
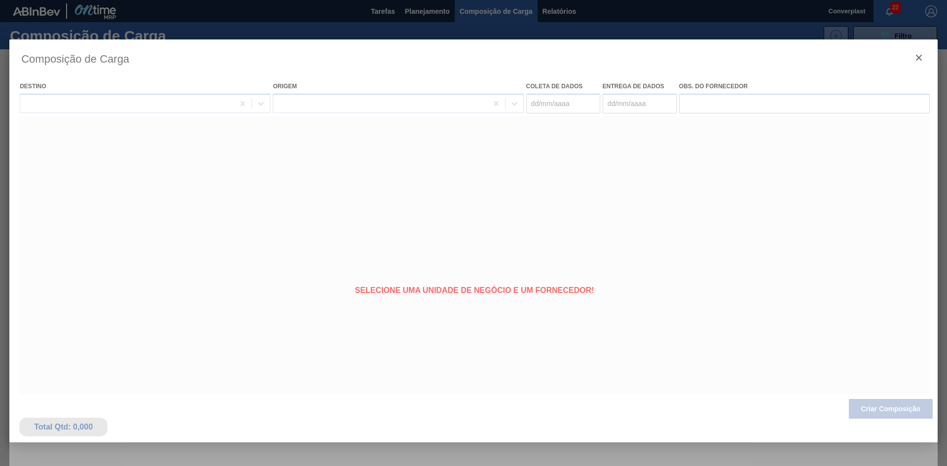
type coleta "[DATE]"
type Entrega "[DATE]"
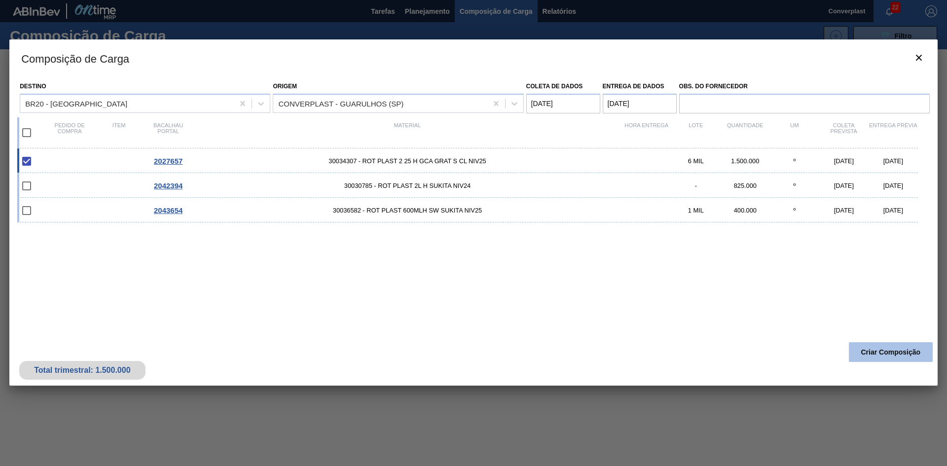
click at [865, 351] on font "Criar Composição" at bounding box center [891, 352] width 60 height 8
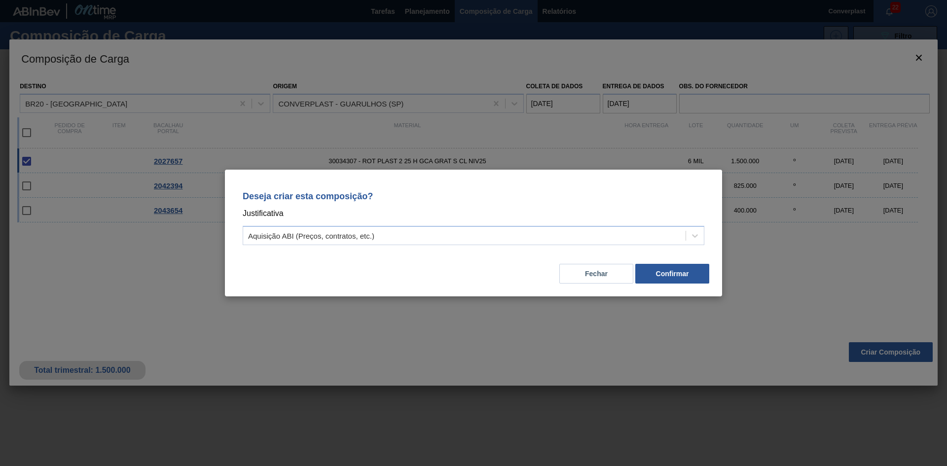
click at [429, 249] on div "Deseja criar esta composição? Justificativa Aquisição ABI (Preços, contratos, e…" at bounding box center [473, 216] width 473 height 70
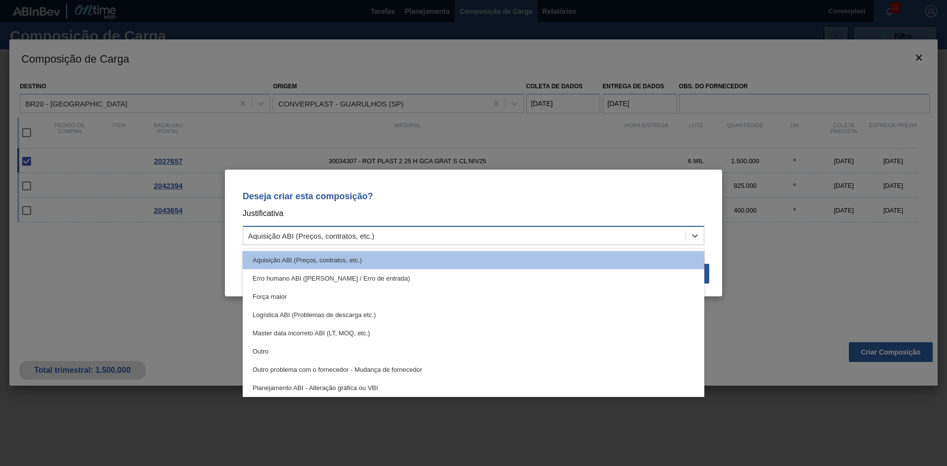
click at [391, 233] on div "Aquisição ABI (Preços, contratos, etc.)" at bounding box center [464, 236] width 442 height 14
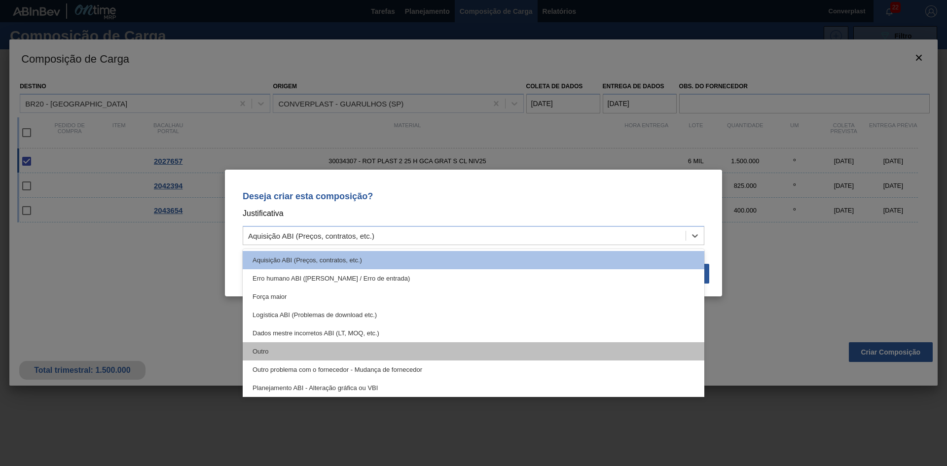
click at [336, 354] on div "Outro" at bounding box center [474, 351] width 462 height 18
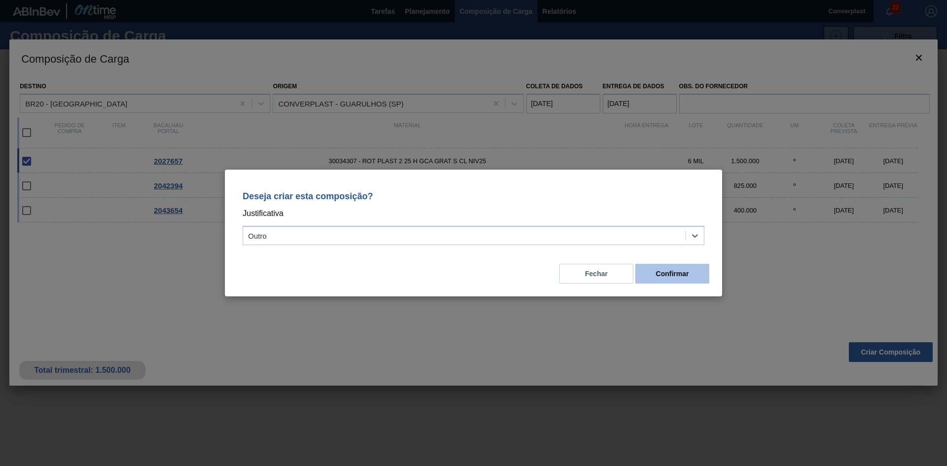
click at [655, 275] on button "Confirmar" at bounding box center [672, 274] width 74 height 20
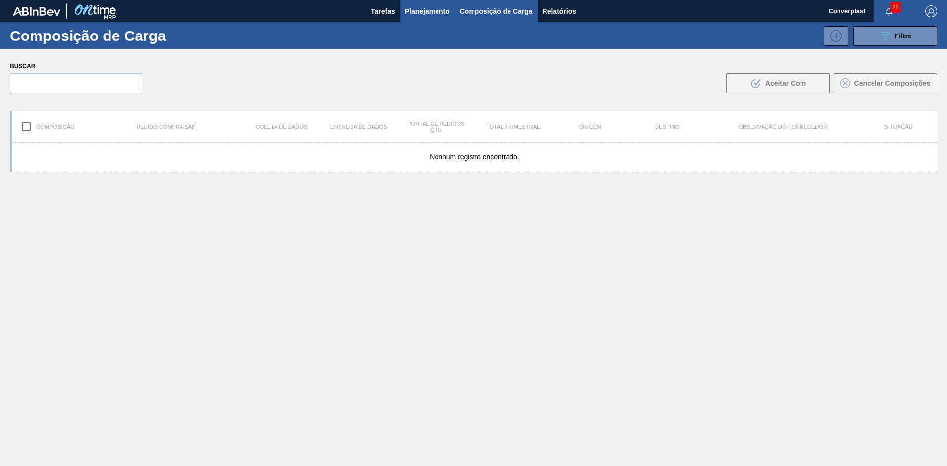
click at [415, 11] on font "Planejamento" at bounding box center [427, 11] width 45 height 8
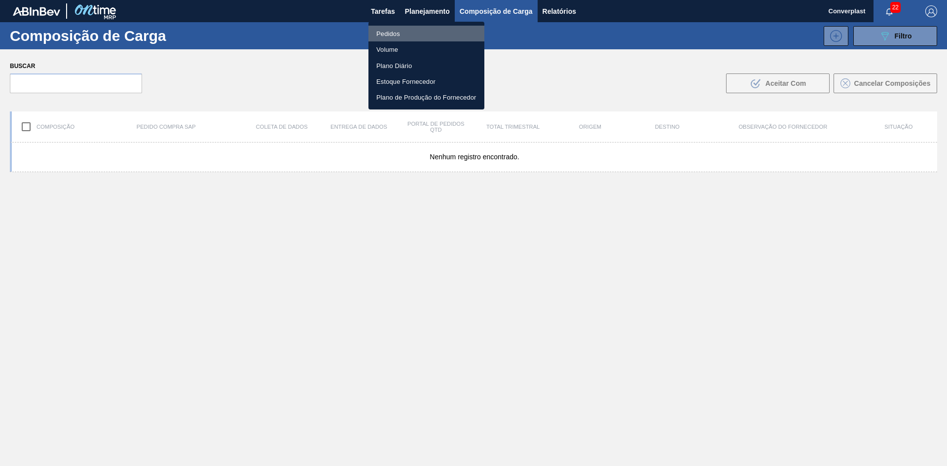
click at [405, 32] on li "Pedidos" at bounding box center [426, 34] width 116 height 16
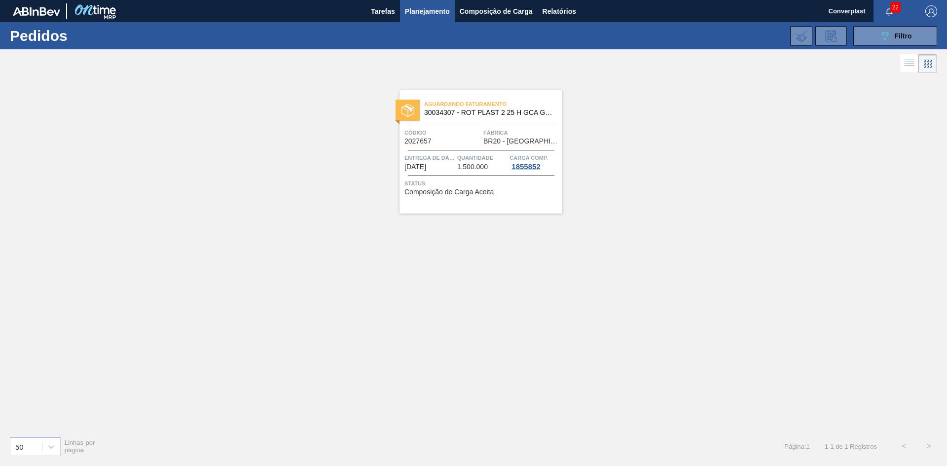
click at [441, 177] on div "Aguardando Faturamento 30034307 - ROT PLAST 2 25 H GCA GRAT S CL NIV25 Código 2…" at bounding box center [480, 151] width 163 height 123
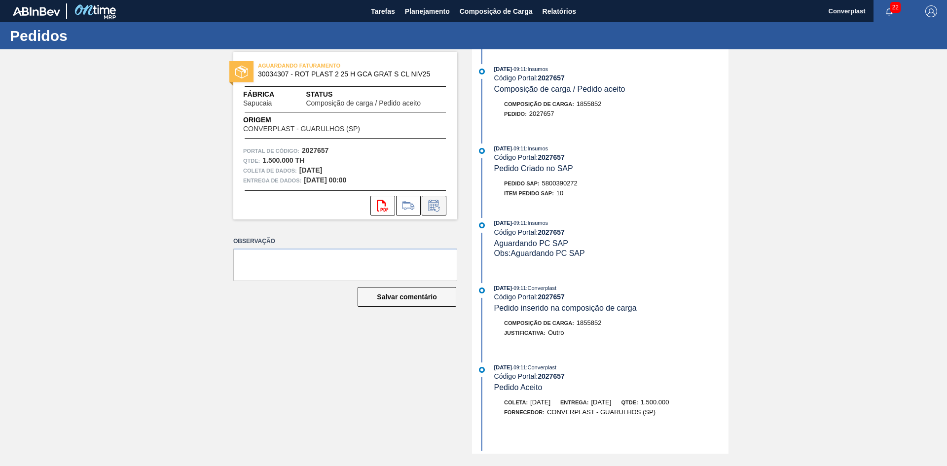
click at [429, 203] on icon at bounding box center [434, 205] width 10 height 11
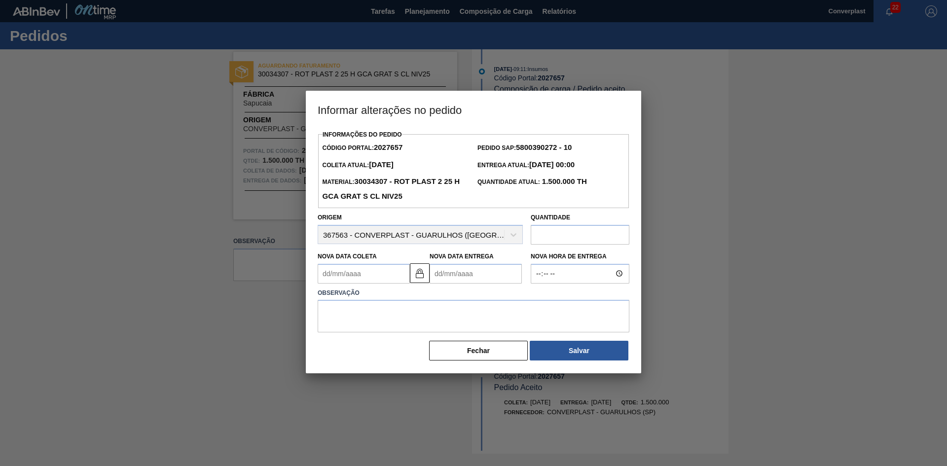
click at [453, 287] on div "Observação" at bounding box center [474, 308] width 320 height 49
click at [450, 273] on Entrega2027657 "Nova Data Entrega" at bounding box center [476, 274] width 92 height 20
type Coleta2027657 "[DATE]"
type Entrega2027657 "2"
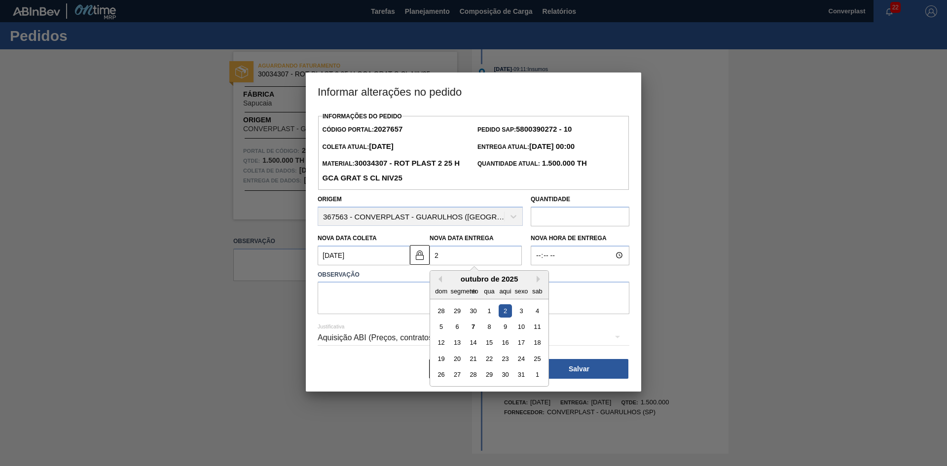
type Coleta2027657 "[DATE]"
type Entrega2027657 "22/"
type Coleta2027657 "[DATE]"
type Entrega2027657 "22/1"
type Coleta2027657 "[DATE]"
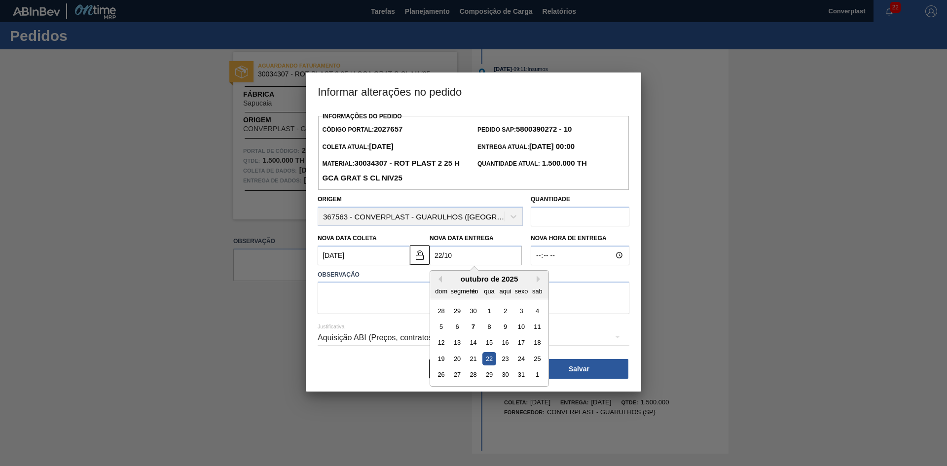
click at [485, 361] on div "22" at bounding box center [488, 358] width 13 height 13
type Entrega2027657 "[DATE]"
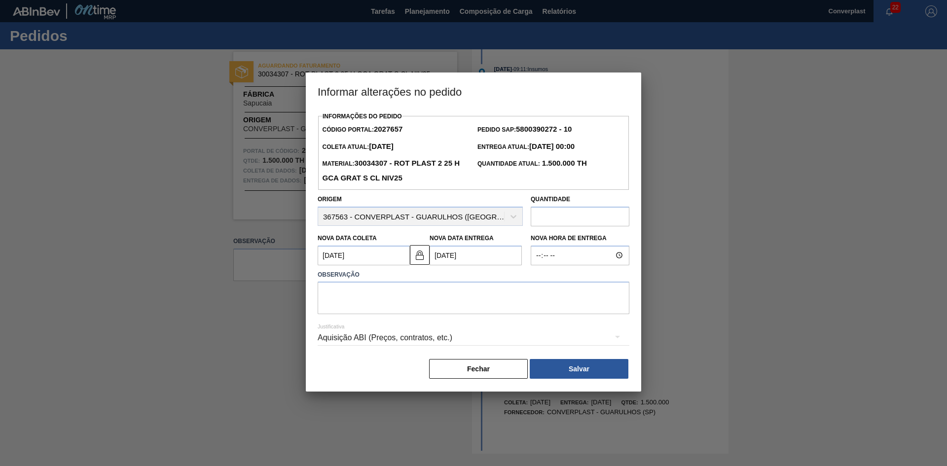
click at [386, 326] on div "Aquisição ABI (Preços, contratos, etc.)" at bounding box center [474, 338] width 312 height 28
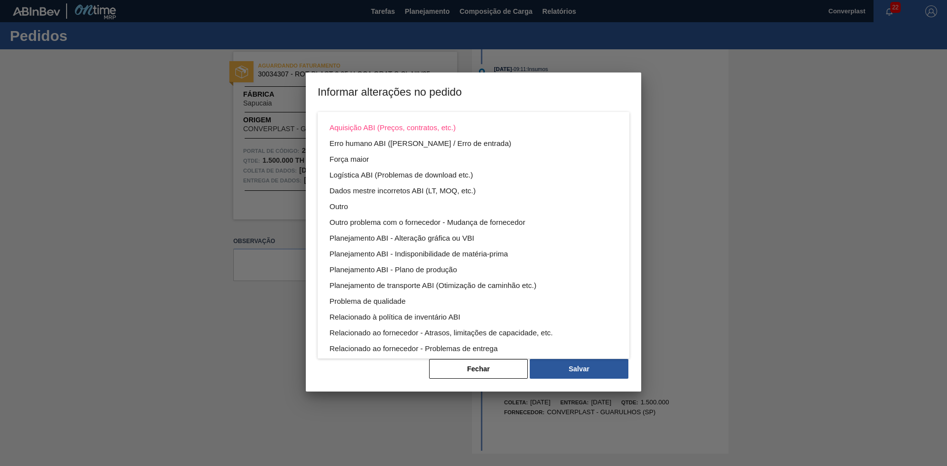
click at [385, 319] on div "Aquisição ABI (Preços, contratos, etc.) Erro humano ABI (Cálculo / Erro de entr…" at bounding box center [474, 262] width 312 height 300
click at [155, 275] on div "Aquisição ABI (Preços, contratos, etc.) Erro humano ABI (Cálculo / Erro de entr…" at bounding box center [473, 233] width 947 height 466
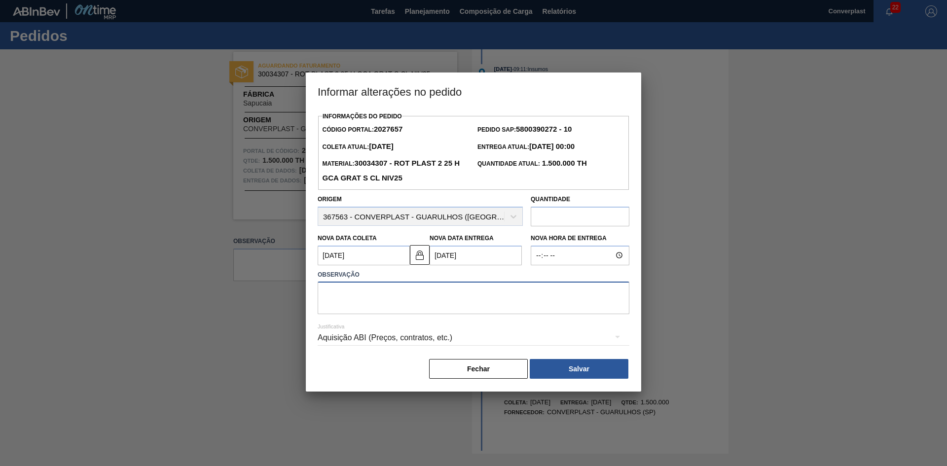
click at [329, 294] on textarea at bounding box center [474, 298] width 312 height 33
type textarea "AJUSTE DATA"
click at [553, 379] on button "Salvar" at bounding box center [579, 369] width 99 height 20
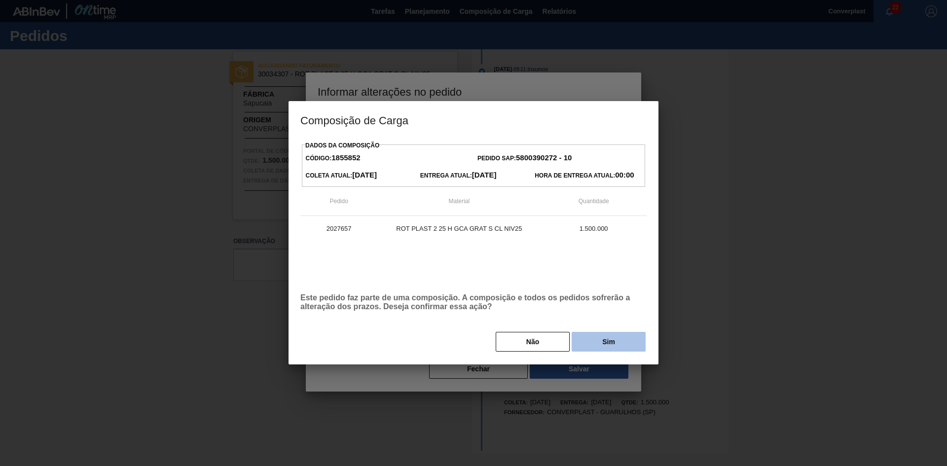
click at [583, 340] on button "Sim" at bounding box center [609, 342] width 74 height 20
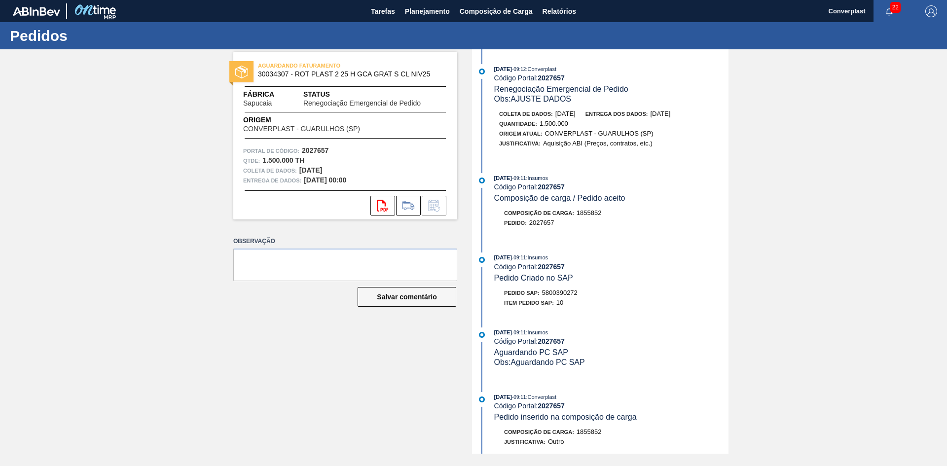
click at [394, 384] on div "AGUARDANDO FATURAMENTO 30034307 - ROT PLAST 2 25 H GCA GRAT S CL NIV25 Fábrica …" at bounding box center [337, 251] width 239 height 404
click at [421, 11] on font "Planejamento" at bounding box center [427, 11] width 45 height 8
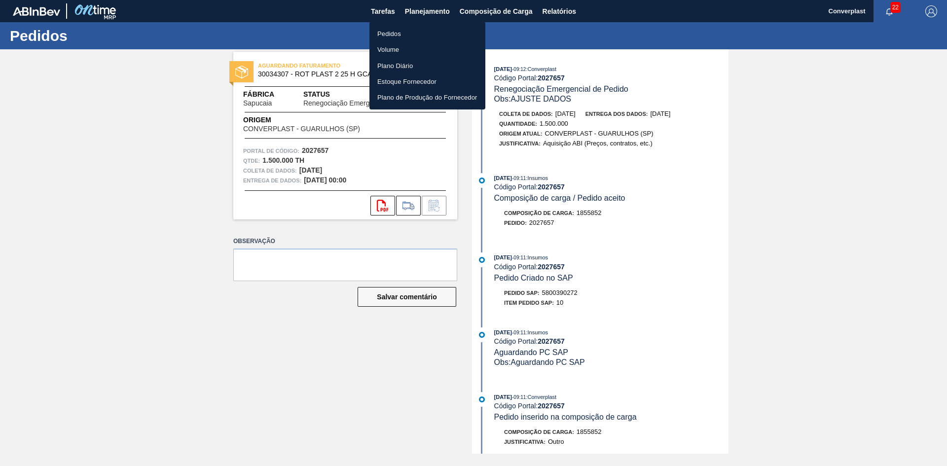
click at [388, 32] on font "Pedidos" at bounding box center [389, 33] width 24 height 7
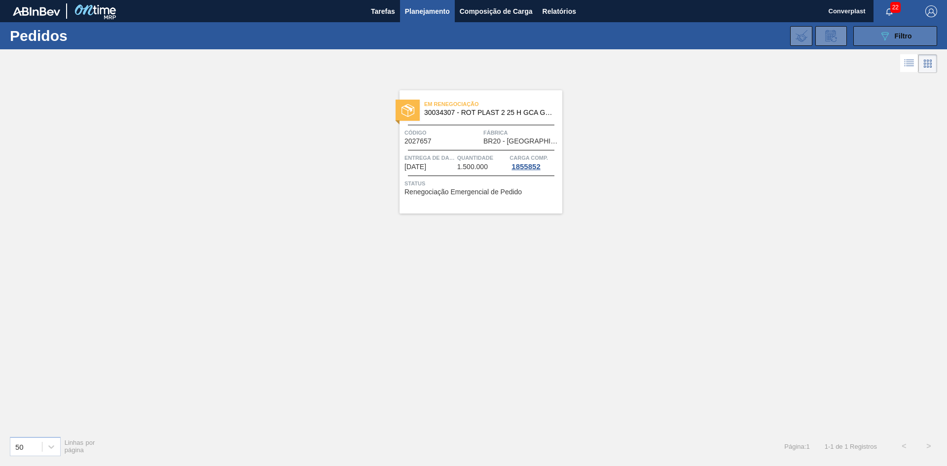
drag, startPoint x: 871, startPoint y: 29, endPoint x: 857, endPoint y: 37, distance: 16.6
click at [872, 29] on button "089F7B8B-B2A5-4AFE-B5C0-19BA573D28AC Filtro" at bounding box center [895, 36] width 84 height 20
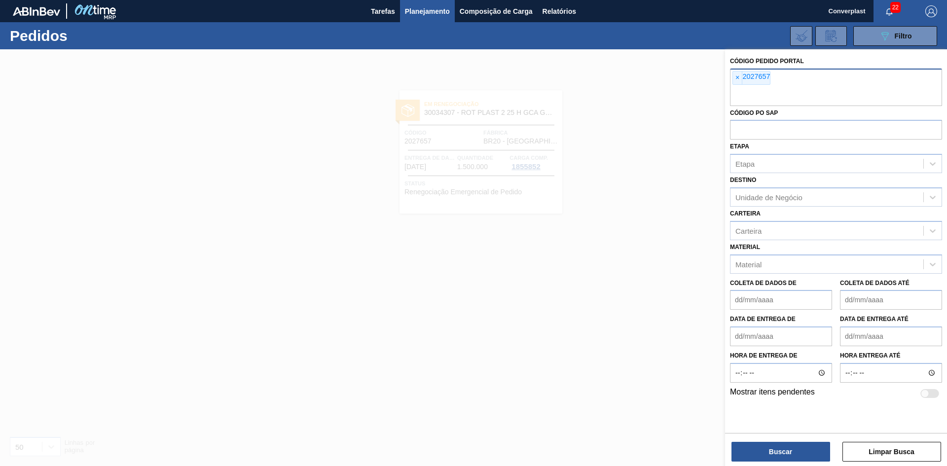
click at [735, 73] on span "×" at bounding box center [737, 78] width 9 height 13
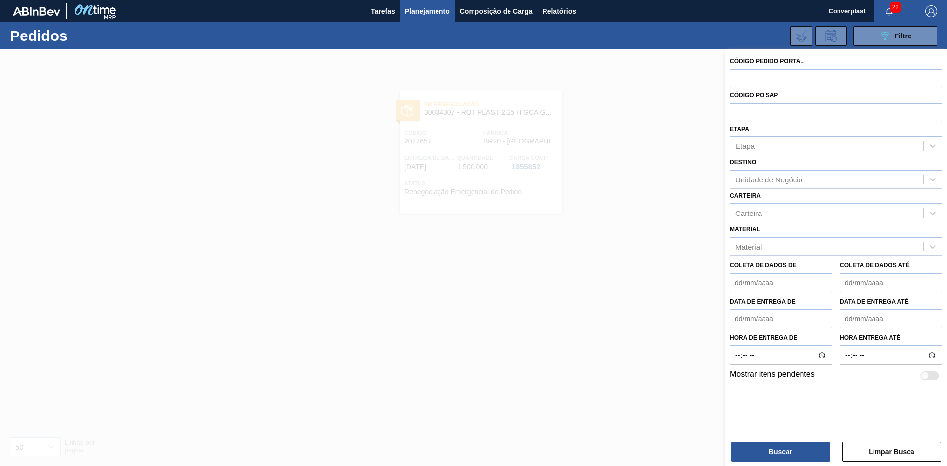
paste input "2031748"
type input "2031748"
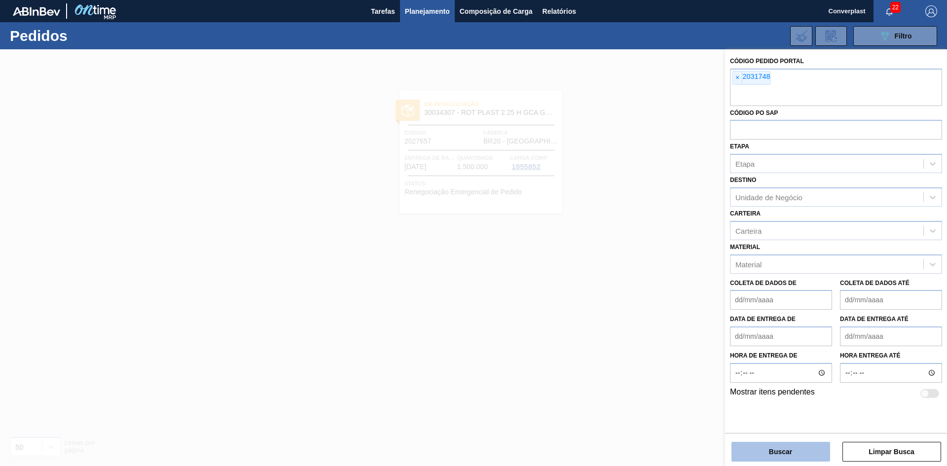
click at [774, 449] on font "Buscar" at bounding box center [780, 452] width 23 height 8
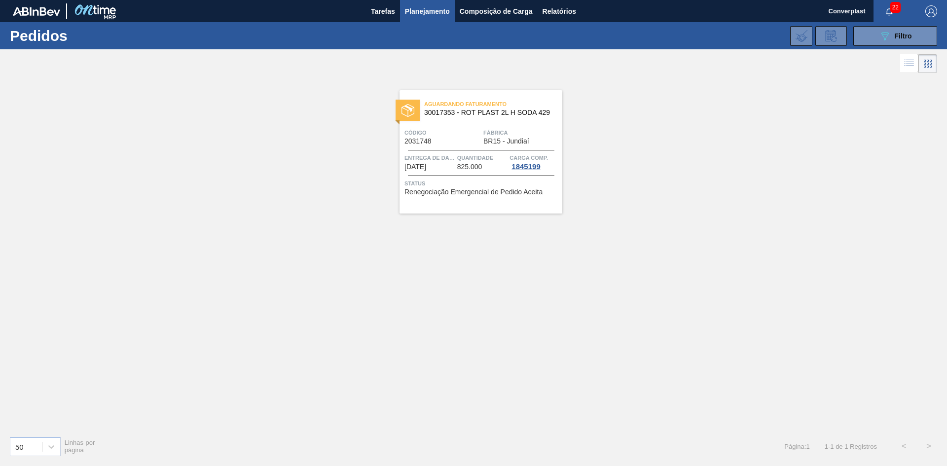
click at [445, 170] on div "Entrega de dados [DATE]" at bounding box center [429, 162] width 50 height 18
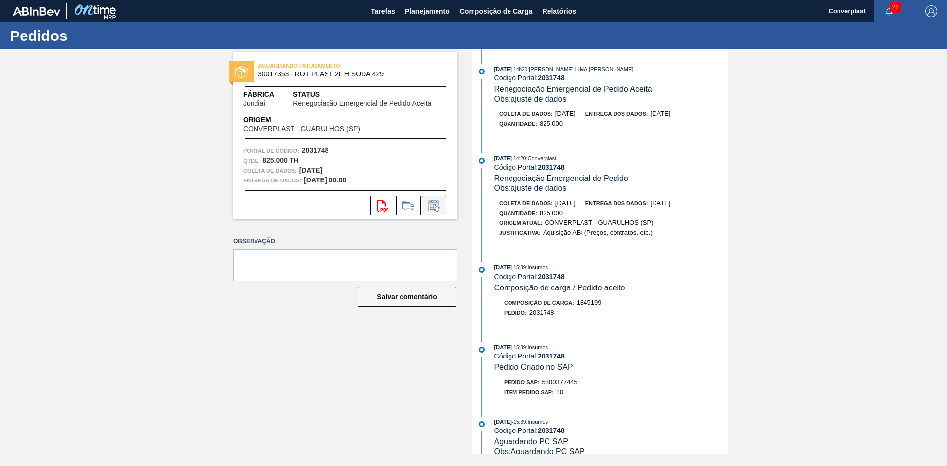
click at [435, 209] on icon at bounding box center [436, 208] width 5 height 5
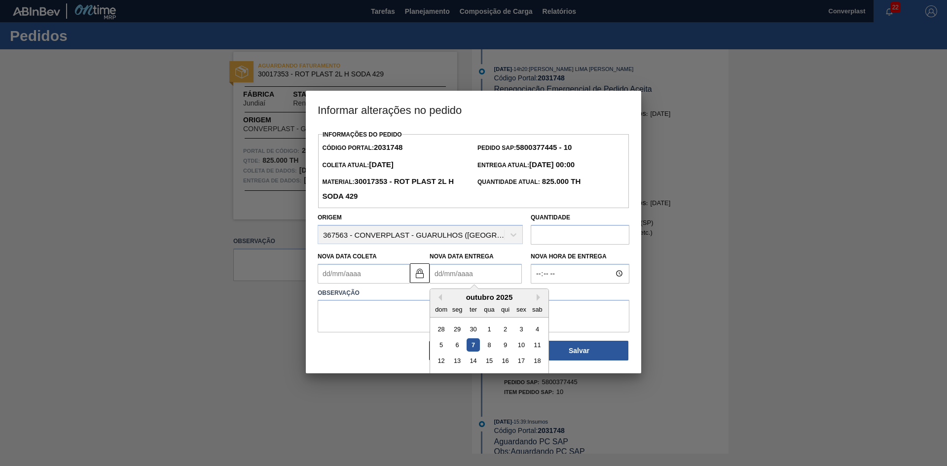
click at [462, 283] on Entrega2031748 "Nova Data Entrega" at bounding box center [476, 274] width 92 height 20
type Coleta2031748 "[DATE]"
type Entrega2031748 "0"
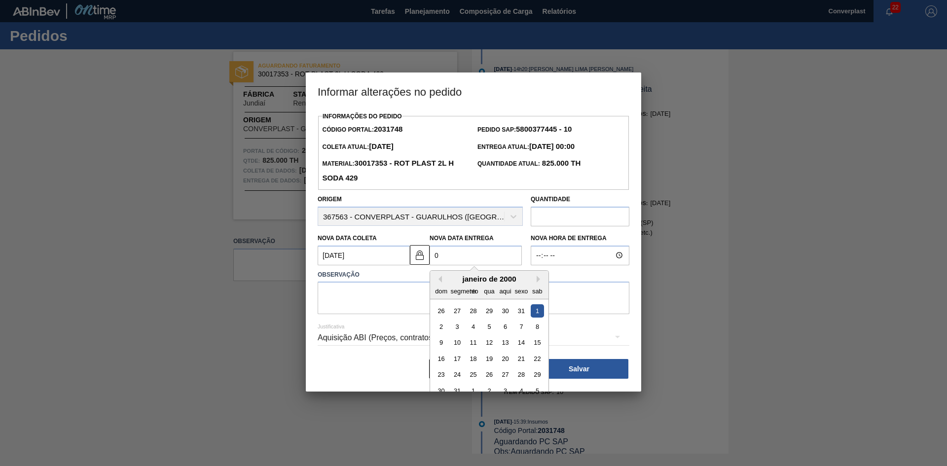
type Coleta2031748 "[DATE]"
type Entrega2031748 "09/"
type Coleta2031748 "[DATE]"
type Entrega2031748 "09/1"
type Coleta2031748 "[DATE]"
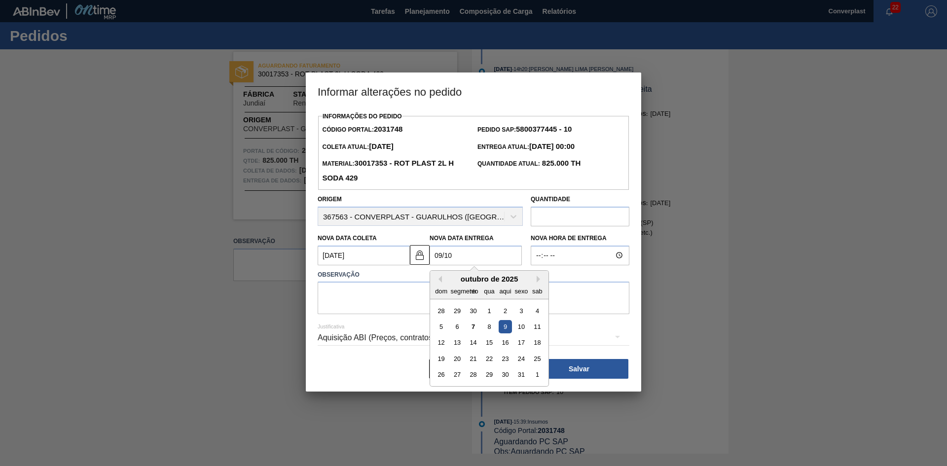
click at [505, 323] on div "9" at bounding box center [505, 326] width 13 height 13
type Entrega2031748 "[DATE]"
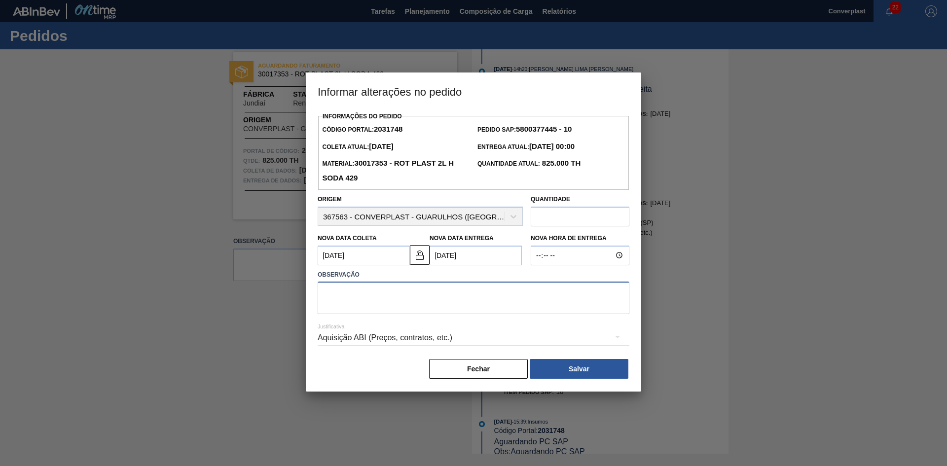
click at [366, 297] on textarea at bounding box center [474, 298] width 312 height 33
type textarea "AJUSTE DATA ?"
click at [412, 252] on button at bounding box center [420, 255] width 20 height 20
click at [314, 256] on div "Nova Data [PERSON_NAME] [DATE]" at bounding box center [362, 248] width 96 height 34
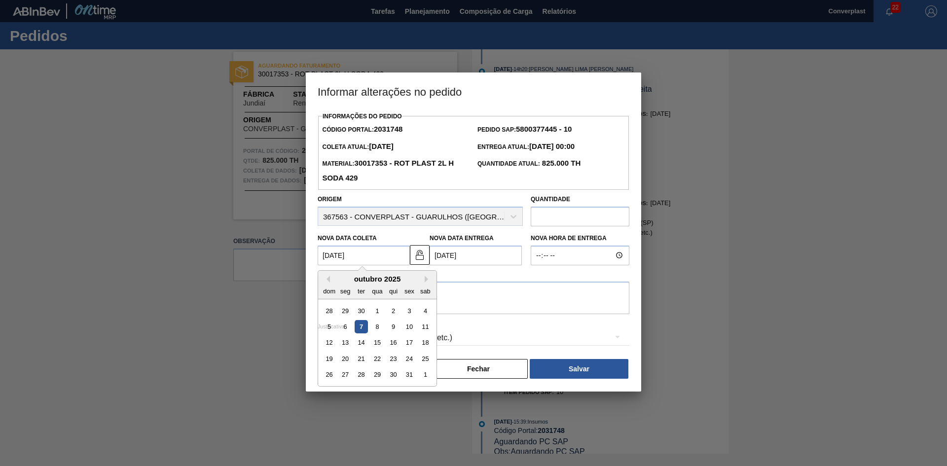
click at [338, 256] on Coleta2031748 "[DATE]" at bounding box center [364, 256] width 92 height 20
click at [378, 330] on font "8" at bounding box center [376, 326] width 3 height 7
type Coleta2031748 "[DATE]"
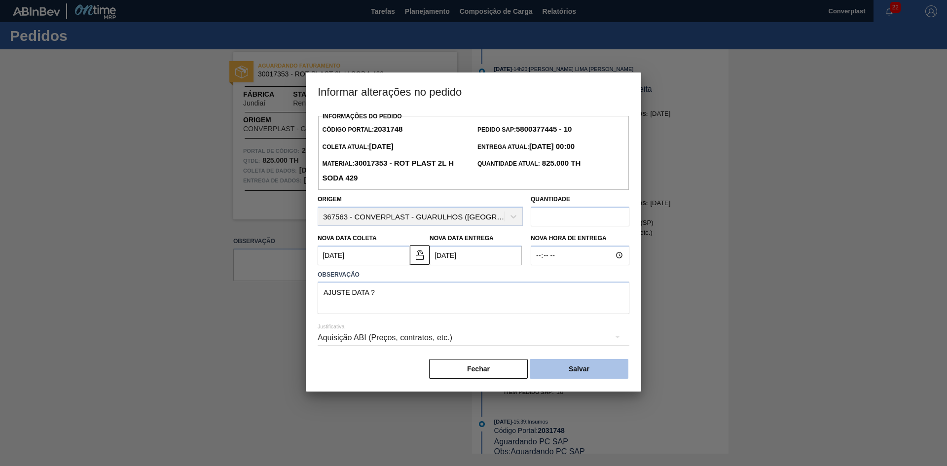
click at [572, 366] on button "Salvar" at bounding box center [579, 369] width 99 height 20
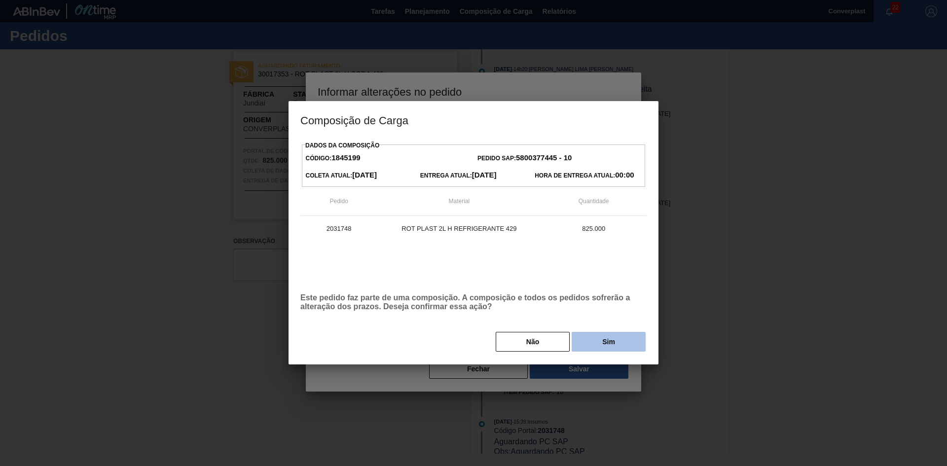
click at [597, 339] on button "Sim" at bounding box center [609, 342] width 74 height 20
